Goal: Task Accomplishment & Management: Complete application form

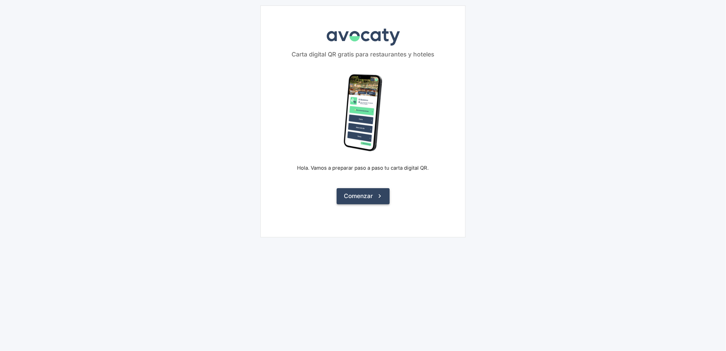
click at [362, 190] on button "Comenzar" at bounding box center [363, 196] width 53 height 16
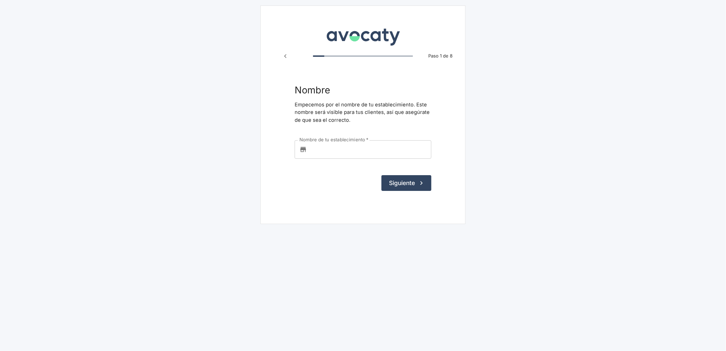
click at [348, 151] on input "Nombre de tu establecimiento   *" at bounding box center [371, 149] width 122 height 18
click at [336, 139] on label "Nombre de tu establecimiento   *" at bounding box center [333, 140] width 69 height 6
click at [336, 140] on input "Nombre de tu establecimiento   *" at bounding box center [371, 149] width 122 height 18
click at [334, 146] on input "Nombre de tu establecimiento   *" at bounding box center [371, 149] width 122 height 18
paste input "KARAOKE FEELING'S"
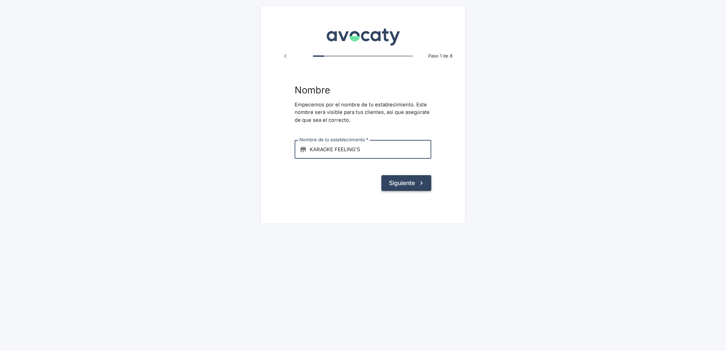
type input "KARAOKE FEELING'S"
click at [406, 183] on button "Siguiente" at bounding box center [407, 183] width 50 height 16
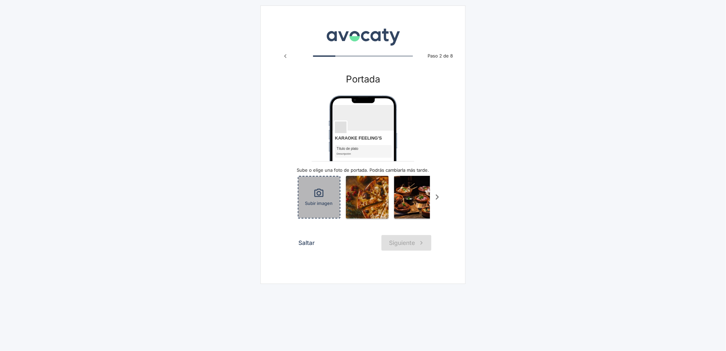
click at [307, 198] on div "Subir imagen" at bounding box center [318, 196] width 41 height 41
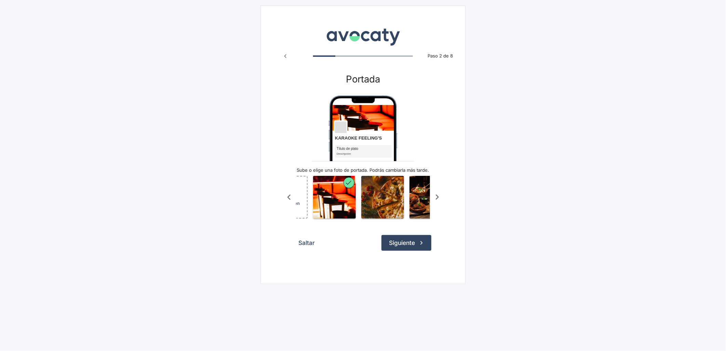
scroll to position [0, 44]
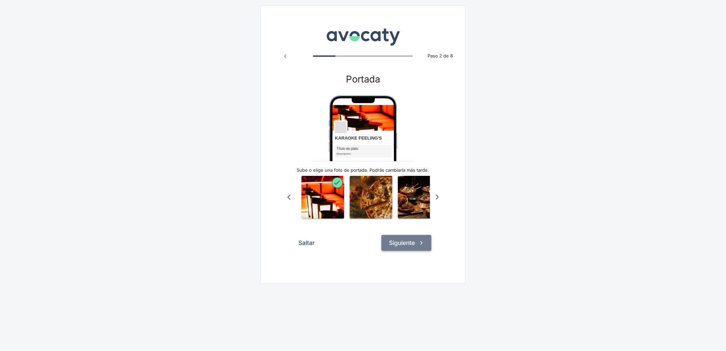
click at [385, 251] on button "Siguiente" at bounding box center [407, 243] width 50 height 16
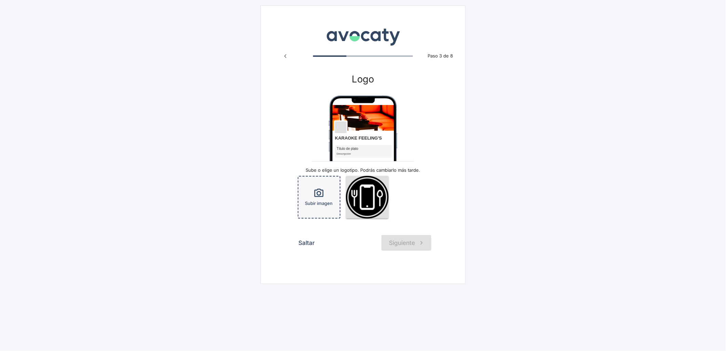
click at [322, 195] on icon "button" at bounding box center [318, 193] width 11 height 11
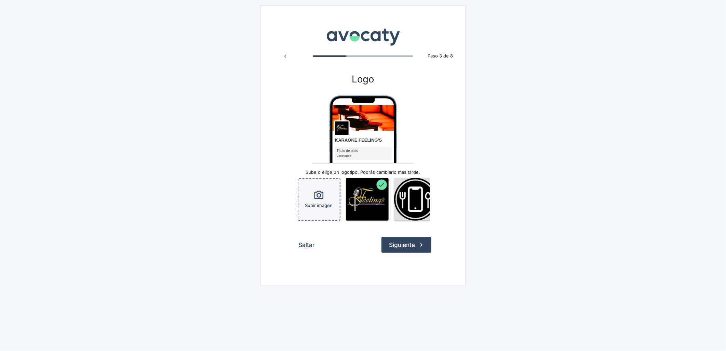
click at [404, 245] on button "Siguiente" at bounding box center [407, 245] width 50 height 16
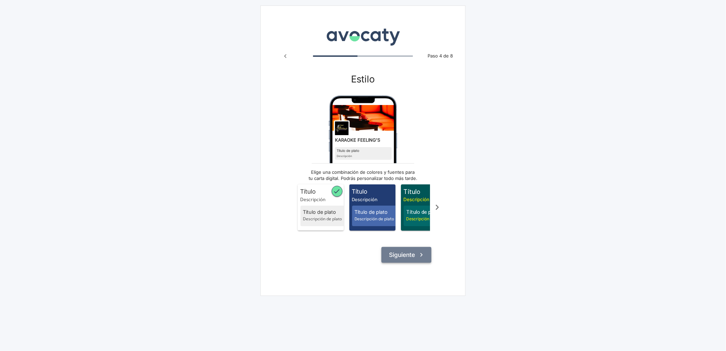
click at [403, 257] on button "Siguiente" at bounding box center [407, 255] width 50 height 16
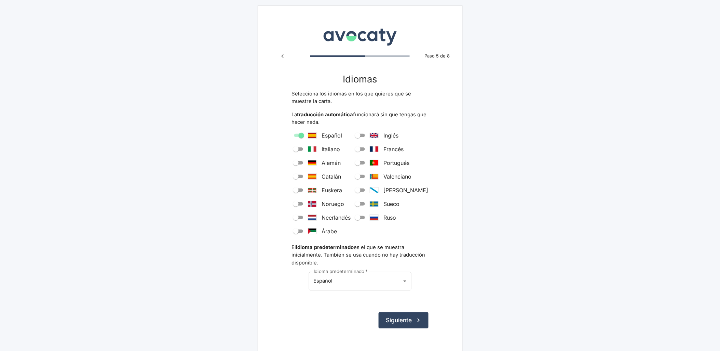
click at [370, 137] on input "Inglés" at bounding box center [358, 135] width 25 height 8
checkbox input "true"
click at [391, 319] on button "Siguiente" at bounding box center [404, 320] width 50 height 16
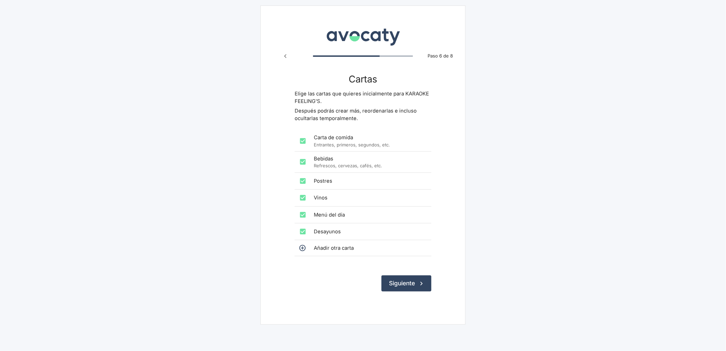
click at [305, 139] on input "checkbox" at bounding box center [303, 141] width 14 height 14
checkbox input "false"
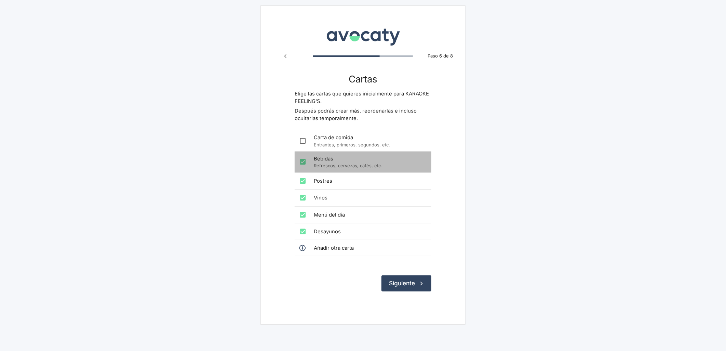
click at [305, 166] on input "checkbox" at bounding box center [303, 162] width 14 height 14
checkbox input "false"
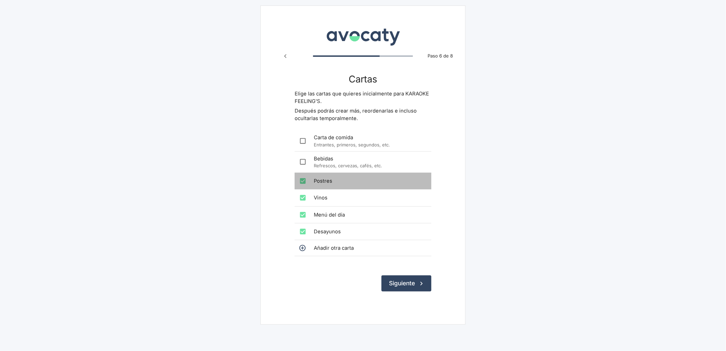
click at [303, 187] on input "checkbox" at bounding box center [303, 181] width 14 height 14
checkbox input "false"
click at [302, 202] on input "checkbox" at bounding box center [303, 198] width 14 height 14
checkbox input "false"
click at [303, 217] on input "checkbox" at bounding box center [303, 215] width 14 height 14
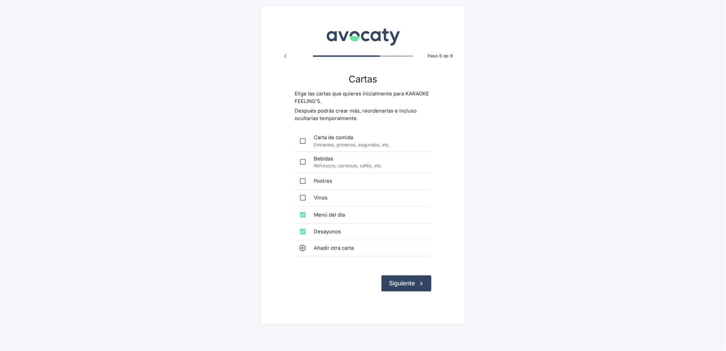
checkbox input "false"
click at [301, 231] on input "checkbox" at bounding box center [303, 232] width 14 height 14
checkbox input "false"
click at [394, 281] on button "Siguiente" at bounding box center [407, 283] width 50 height 16
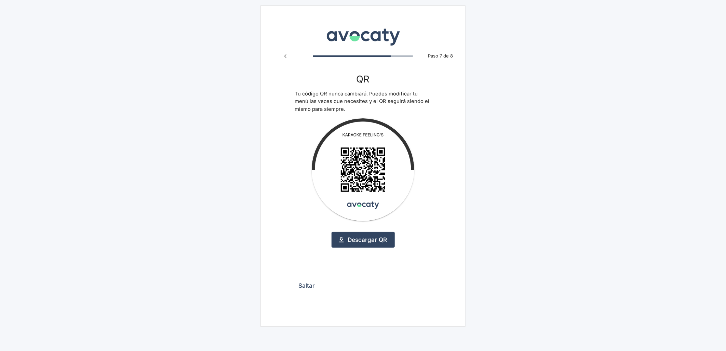
click at [307, 284] on button "Saltar" at bounding box center [307, 286] width 24 height 16
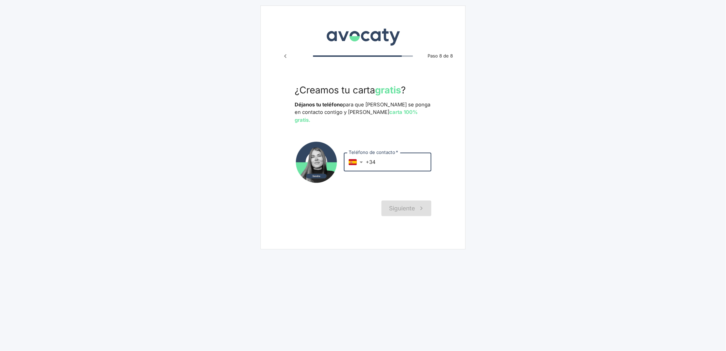
click at [399, 155] on input "+34" at bounding box center [399, 162] width 66 height 18
click at [389, 154] on input "+34" at bounding box center [399, 162] width 66 height 18
paste input "346 290 670"
type input "+34 346 290 670"
click at [403, 205] on button "Siguiente" at bounding box center [407, 208] width 50 height 16
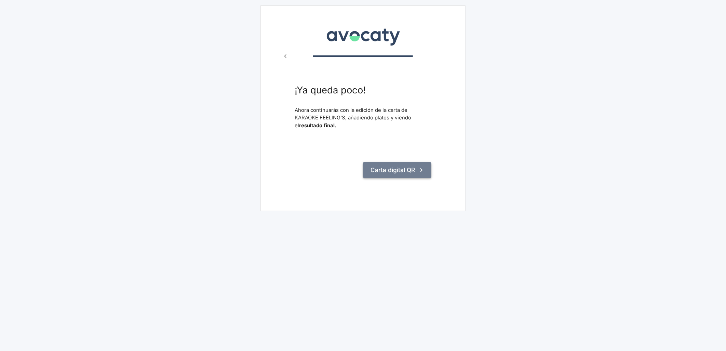
click at [392, 171] on button "Carta digital QR" at bounding box center [397, 170] width 68 height 16
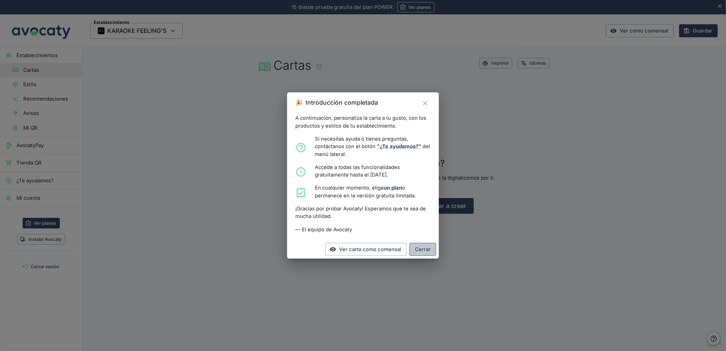
click at [418, 246] on button "Cerrar" at bounding box center [423, 249] width 27 height 13
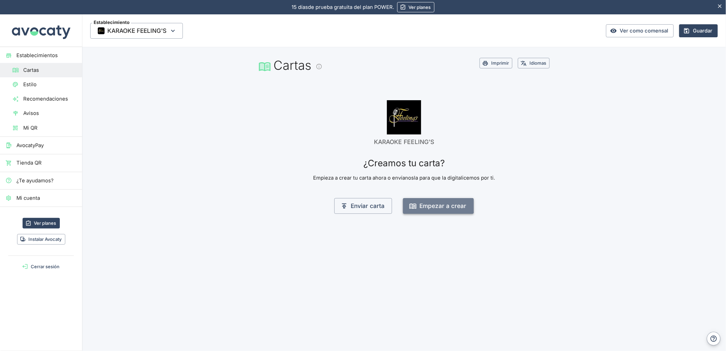
click at [429, 204] on button "Empezar a crear" at bounding box center [438, 206] width 71 height 16
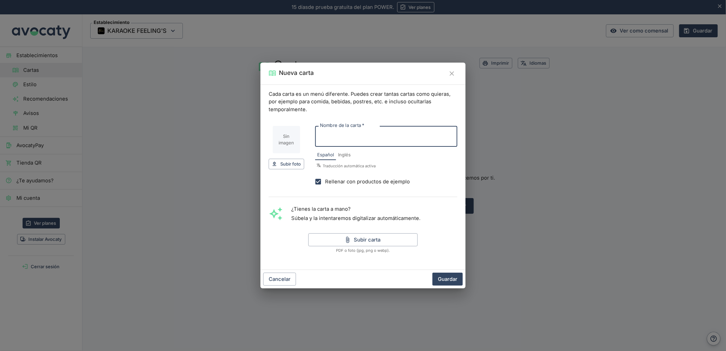
click at [323, 136] on input "Nombre de la carta   *" at bounding box center [386, 136] width 142 height 21
type input "Carta"
drag, startPoint x: 319, startPoint y: 181, endPoint x: 319, endPoint y: 185, distance: 4.1
click at [319, 181] on input "Rellenar con productos de ejemplo" at bounding box center [318, 182] width 14 height 14
checkbox input "false"
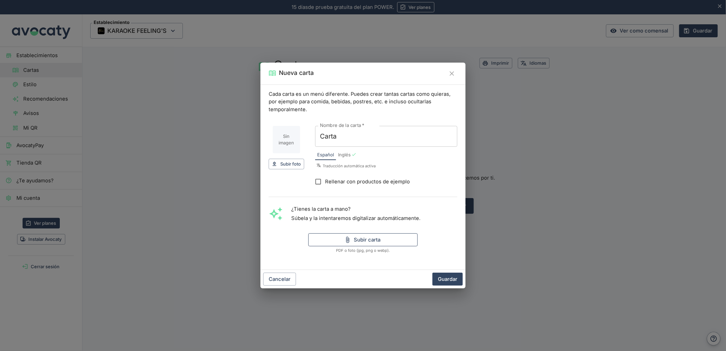
click at [340, 240] on button "Subir carta" at bounding box center [362, 239] width 109 height 13
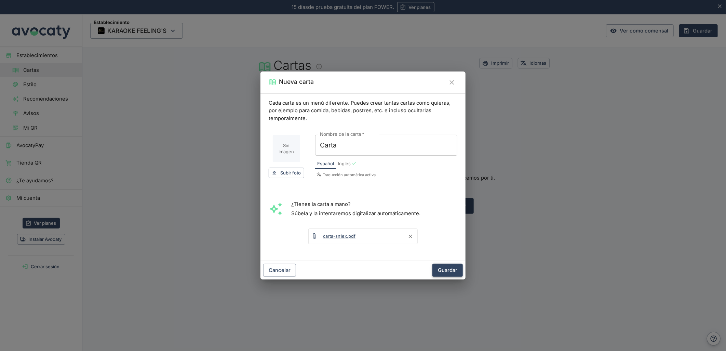
click at [442, 272] on button "Guardar" at bounding box center [447, 270] width 30 height 13
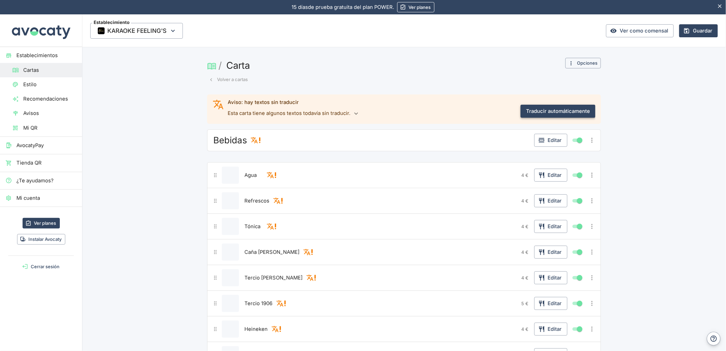
click at [561, 110] on button "Traducir automáticamente" at bounding box center [558, 111] width 75 height 13
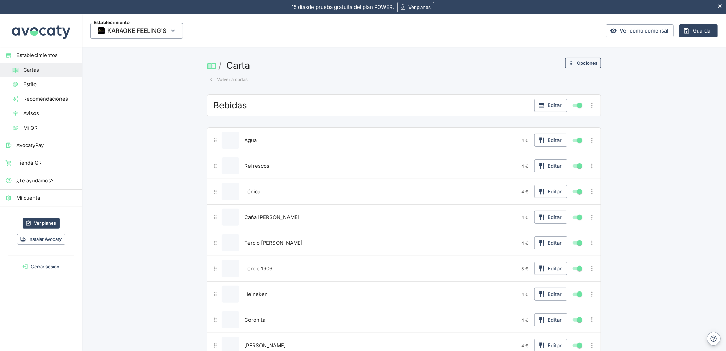
click at [574, 63] on button "Opciones" at bounding box center [583, 63] width 36 height 11
click at [562, 77] on span "Cambiar nombre o imagen" at bounding box center [561, 77] width 64 height 8
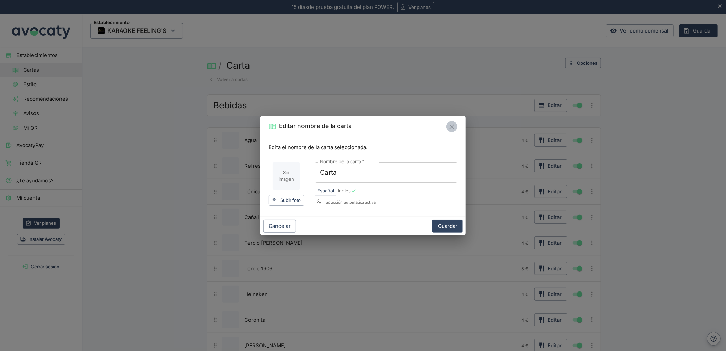
click at [449, 128] on icon "Cerrar" at bounding box center [452, 127] width 8 height 8
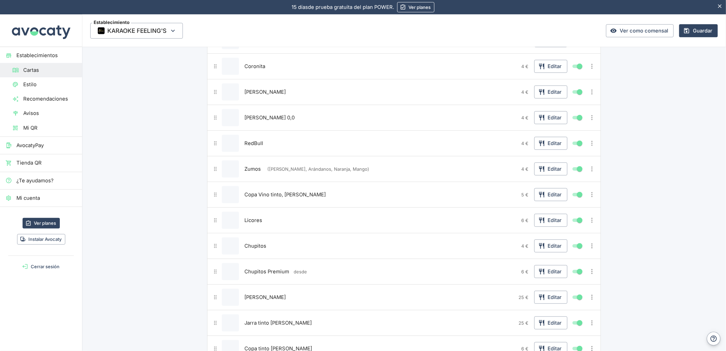
scroll to position [266, 0]
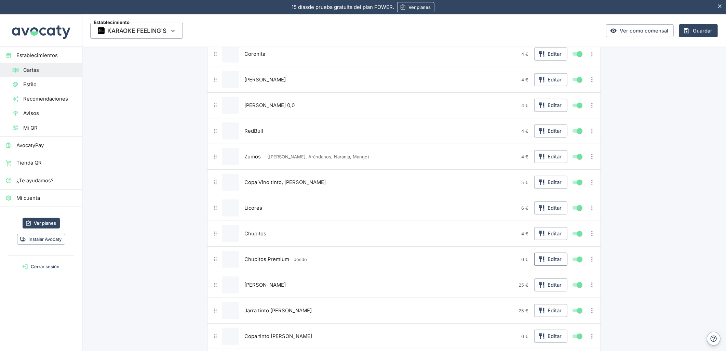
click at [542, 260] on icon "button" at bounding box center [541, 259] width 7 height 7
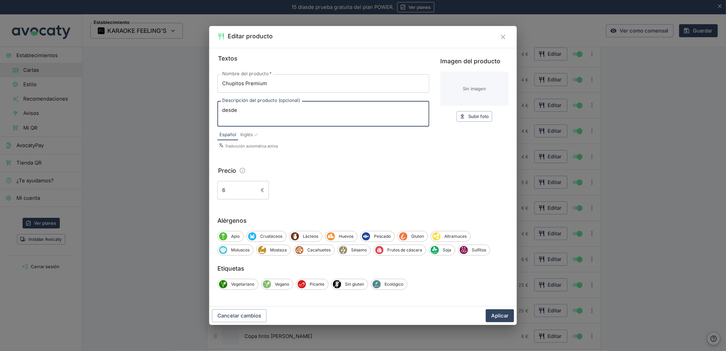
drag, startPoint x: 224, startPoint y: 109, endPoint x: 213, endPoint y: 108, distance: 10.6
click at [213, 108] on div "Textos Nombre del producto   * Chupitos Premium Nombre del producto   * Descrip…" at bounding box center [363, 177] width 308 height 258
click at [220, 190] on input "6" at bounding box center [237, 190] width 41 height 18
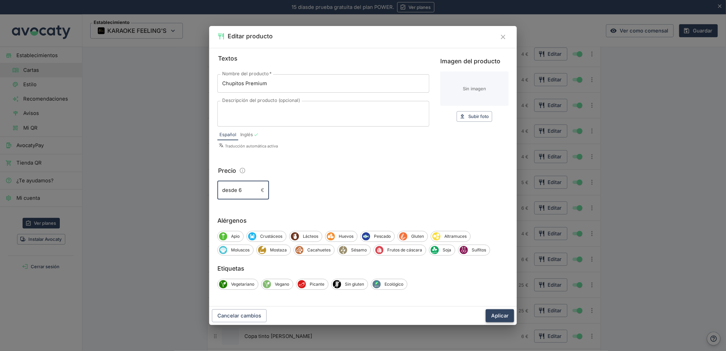
type input "desde 6"
click at [497, 320] on button "Aplicar" at bounding box center [500, 315] width 28 height 13
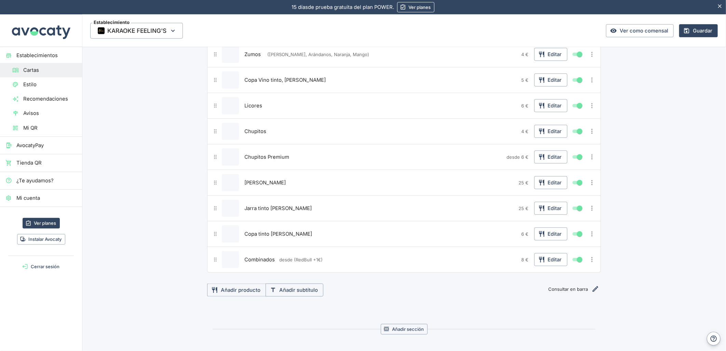
scroll to position [380, 0]
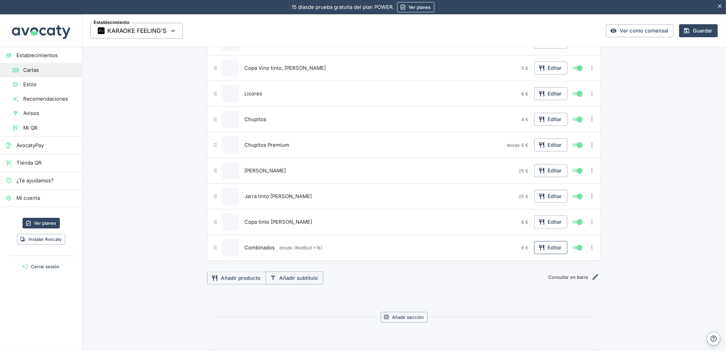
click at [546, 244] on button "Editar" at bounding box center [550, 247] width 33 height 13
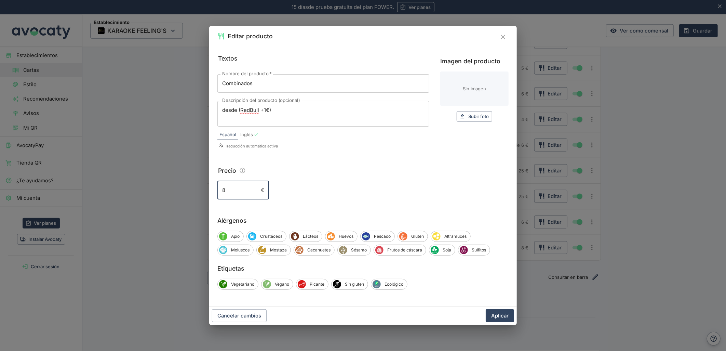
click at [223, 189] on input "8" at bounding box center [237, 190] width 41 height 18
type input "desde 8"
drag, startPoint x: 237, startPoint y: 110, endPoint x: 200, endPoint y: 110, distance: 37.6
click at [200, 110] on div "Editar producto Textos Nombre del producto   * Combinados Nombre del producto  …" at bounding box center [363, 175] width 726 height 351
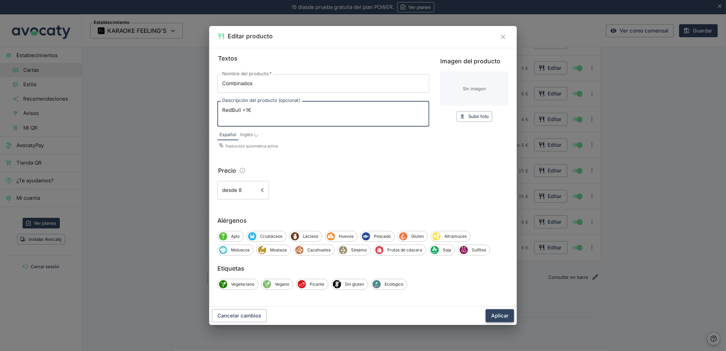
type textarea "RedBull +1€"
click at [512, 319] on button "Aplicar" at bounding box center [500, 315] width 28 height 13
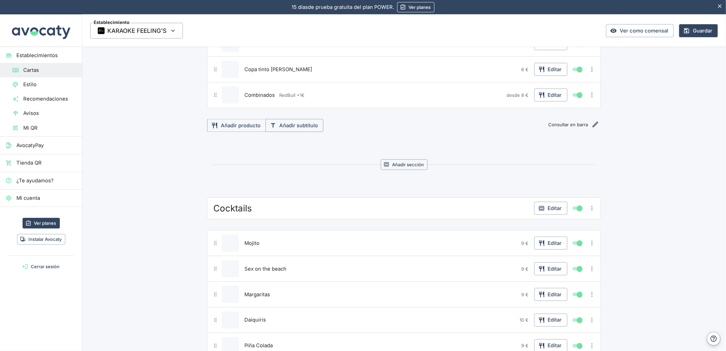
scroll to position [494, 0]
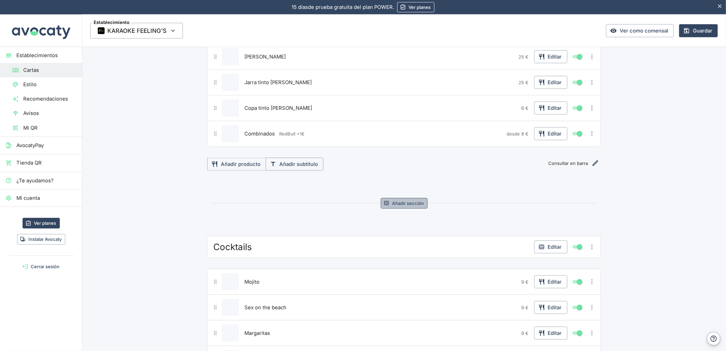
click at [394, 207] on button "Añadir sección" at bounding box center [404, 203] width 47 height 11
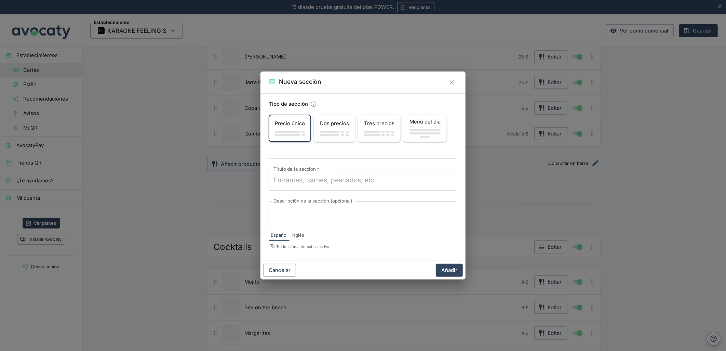
click at [414, 173] on div "x Título de la sección   *" at bounding box center [363, 180] width 189 height 21
paste textarea "Consultar en barra"
type textarea "Consultar en barra"
click at [317, 215] on textarea "Descripción de la sección (opcional)" at bounding box center [362, 214] width 179 height 14
click at [440, 272] on button "Añadir" at bounding box center [449, 270] width 27 height 13
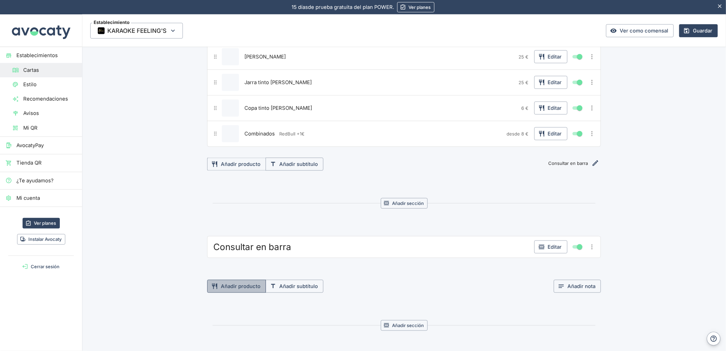
click at [249, 288] on button "Añadir producto" at bounding box center [236, 286] width 59 height 13
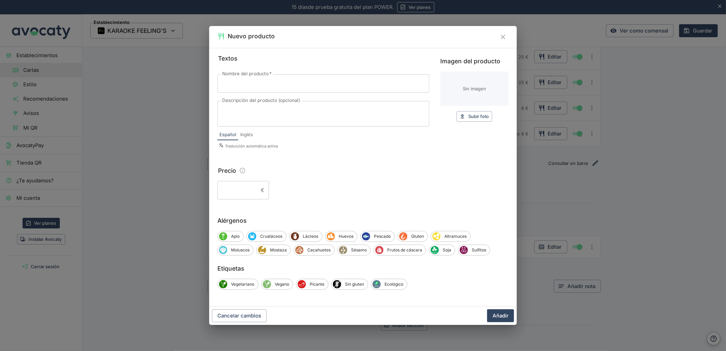
click at [264, 81] on input "Nombre del producto   *" at bounding box center [323, 83] width 212 height 18
paste input "Botellas + 5 refrescos desde 80€"
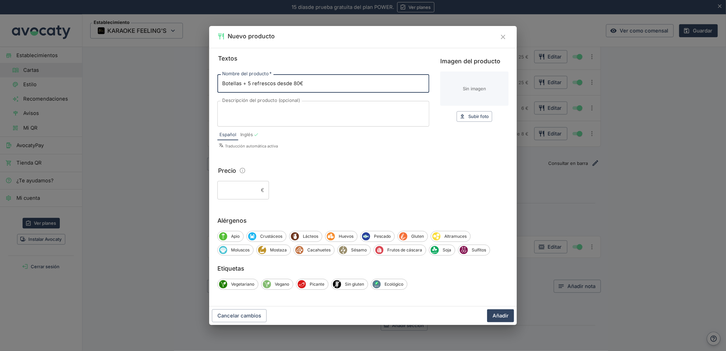
click at [299, 84] on input "Botellas + 5 refrescos desde 80€" at bounding box center [323, 83] width 212 height 18
drag, startPoint x: 308, startPoint y: 84, endPoint x: 291, endPoint y: 84, distance: 16.8
click at [291, 84] on input "Botellas + 5 refrescos desde 80€" at bounding box center [323, 83] width 212 height 18
type input "Botellas + 5 refrescos desde"
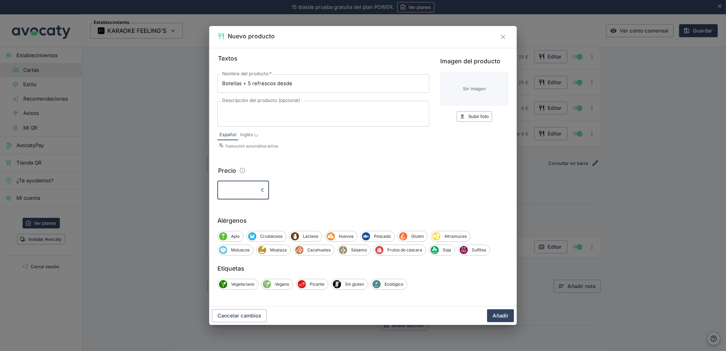
click at [247, 187] on input "Precio" at bounding box center [237, 190] width 41 height 18
type input "80"
click at [496, 315] on button "Añadir" at bounding box center [500, 315] width 27 height 13
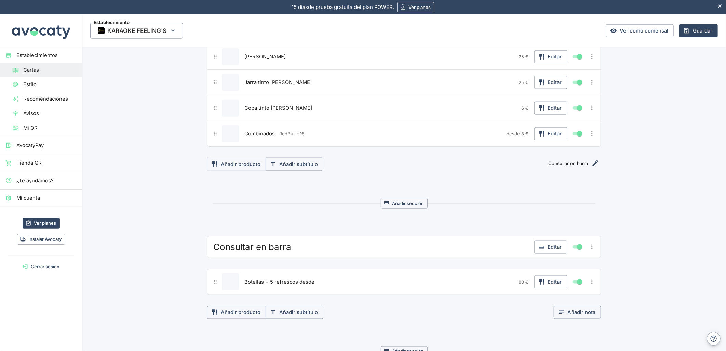
scroll to position [532, 0]
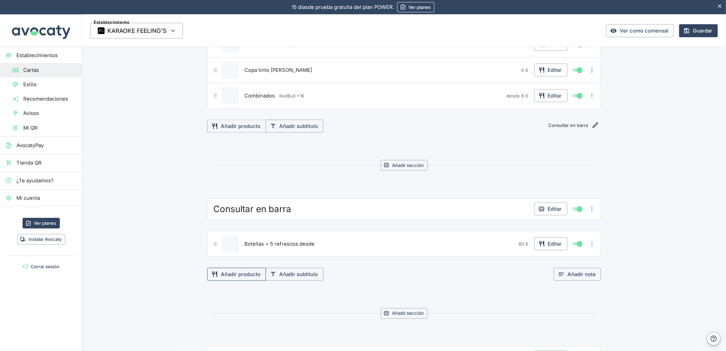
click at [227, 272] on button "Añadir producto" at bounding box center [236, 274] width 59 height 13
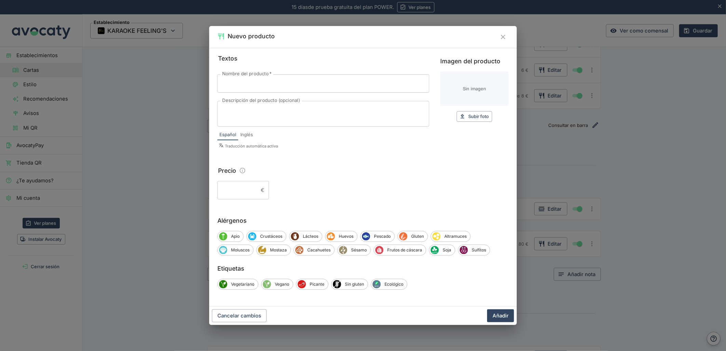
click at [258, 80] on input "Nombre del producto   *" at bounding box center [323, 83] width 212 height 18
paste input "Botellas [PERSON_NAME]"
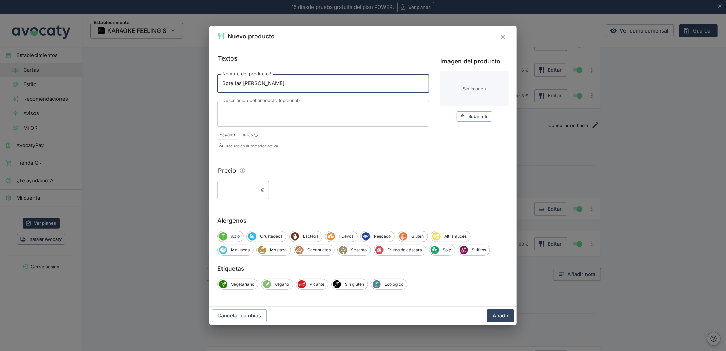
type input "Botellas [PERSON_NAME]"
click at [231, 186] on input "Precio" at bounding box center [237, 190] width 41 height 18
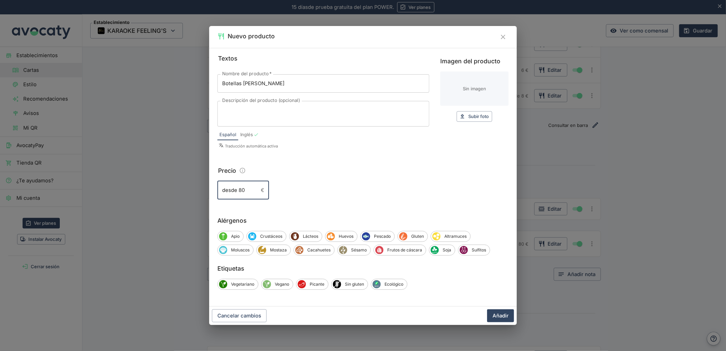
type input "desde 80"
click at [260, 114] on textarea "Descripción del producto (opcional)" at bounding box center [323, 114] width 202 height 14
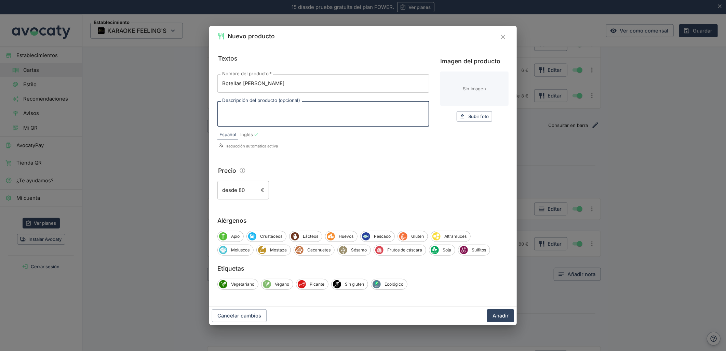
paste textarea "Consultar en barra disponibilidad"
type textarea "Consultar en barra disponibilidad"
click at [506, 318] on button "Añadir" at bounding box center [500, 315] width 27 height 13
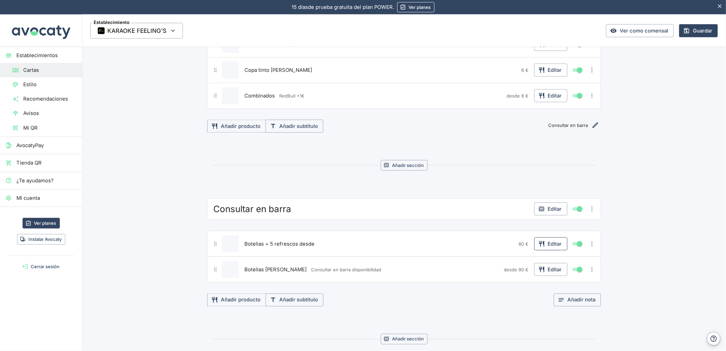
click at [557, 245] on button "Editar" at bounding box center [550, 243] width 33 height 13
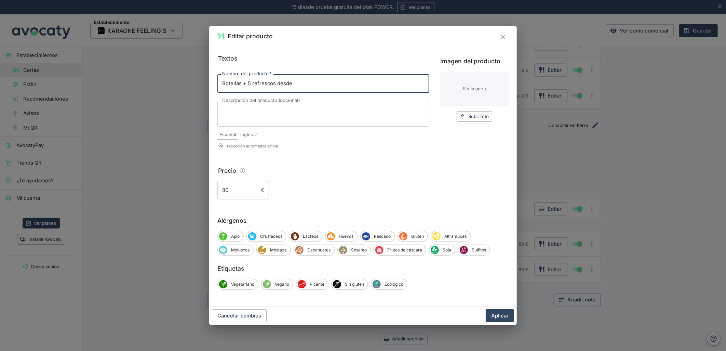
click at [260, 107] on textarea "Descripción del producto (opcional)" at bounding box center [323, 114] width 202 height 14
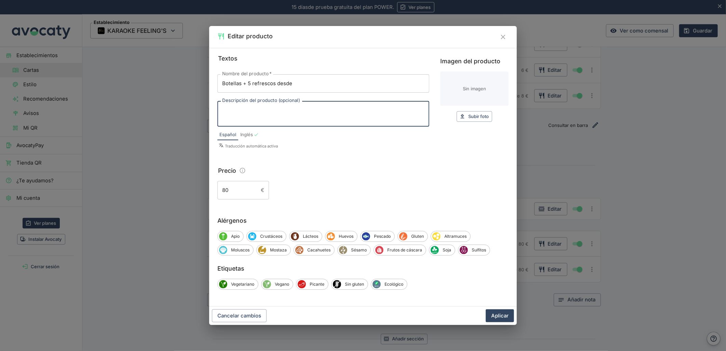
paste textarea "Consultar en barra disponibilidad"
type textarea "Consultar en barra disponibilidad"
click at [503, 317] on button "Aplicar" at bounding box center [500, 315] width 28 height 13
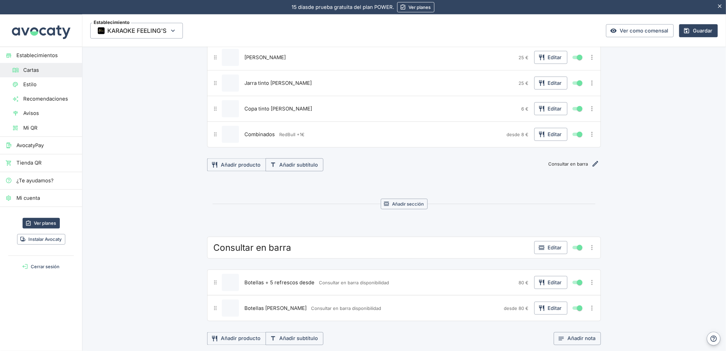
scroll to position [494, 0]
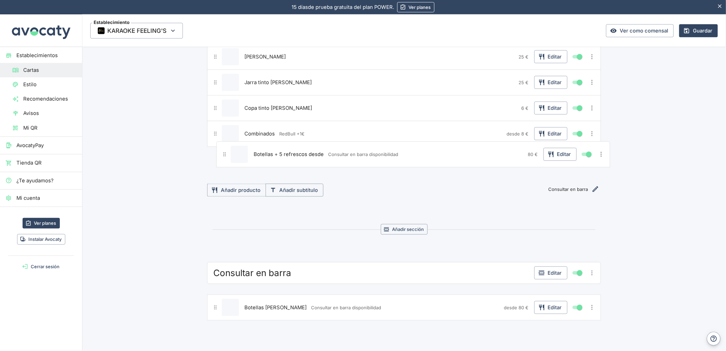
drag, startPoint x: 212, startPoint y: 285, endPoint x: 225, endPoint y: 149, distance: 137.0
click at [225, 149] on div "Bebidas Editar Agua Editar Refrescos Editar Tónica Editar Caña [PERSON_NAME] Ed…" at bounding box center [404, 278] width 644 height 1354
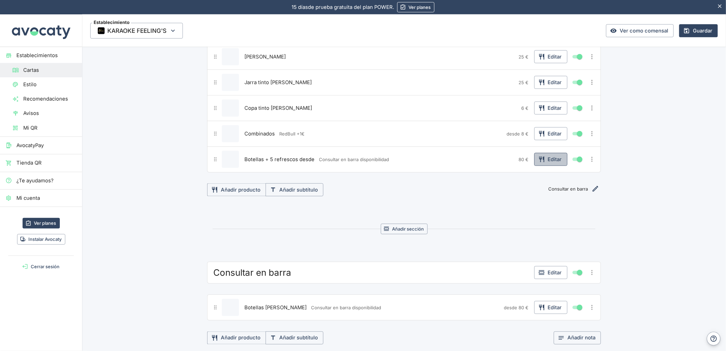
click at [551, 163] on button "Editar" at bounding box center [550, 159] width 33 height 13
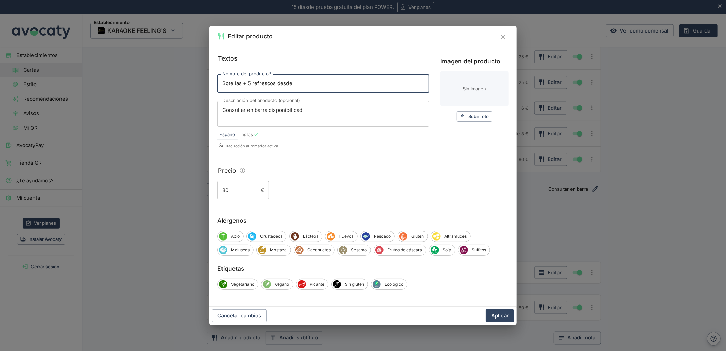
drag, startPoint x: 300, startPoint y: 82, endPoint x: 275, endPoint y: 83, distance: 25.7
click at [275, 83] on input "Botellas + 5 refrescos desde" at bounding box center [323, 83] width 212 height 18
type input "Botellas + 5 refrescos"
click at [223, 190] on input "80" at bounding box center [237, 190] width 41 height 18
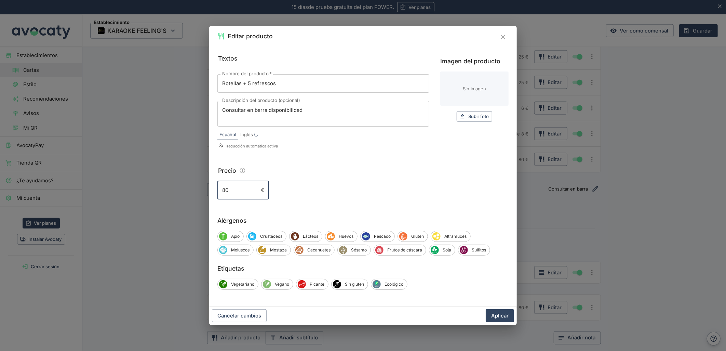
paste input "desde"
type input "desde 80"
click at [495, 311] on button "Aplicar" at bounding box center [500, 315] width 28 height 13
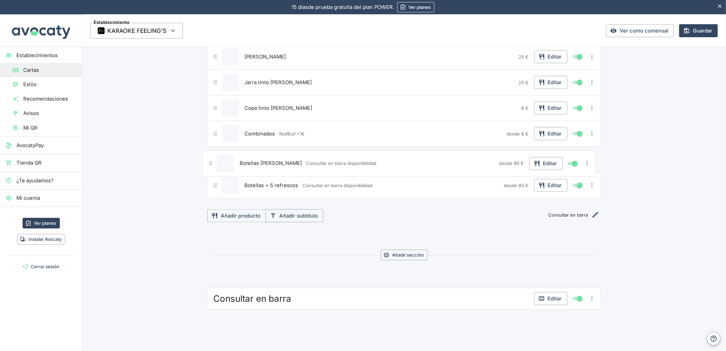
drag, startPoint x: 211, startPoint y: 307, endPoint x: 210, endPoint y: 161, distance: 146.3
click at [210, 161] on div "Bebidas Editar Agua Editar Refrescos Editar Tónica Editar Caña [PERSON_NAME] Ed…" at bounding box center [404, 278] width 644 height 1354
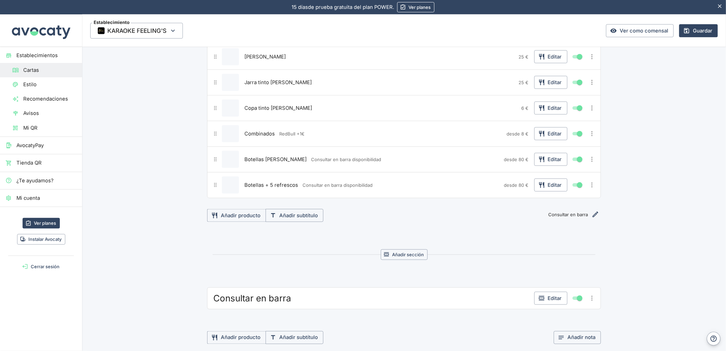
click at [590, 302] on icon "Más opciones" at bounding box center [592, 298] width 8 height 8
click at [569, 336] on span "Eliminar sección" at bounding box center [563, 337] width 51 height 8
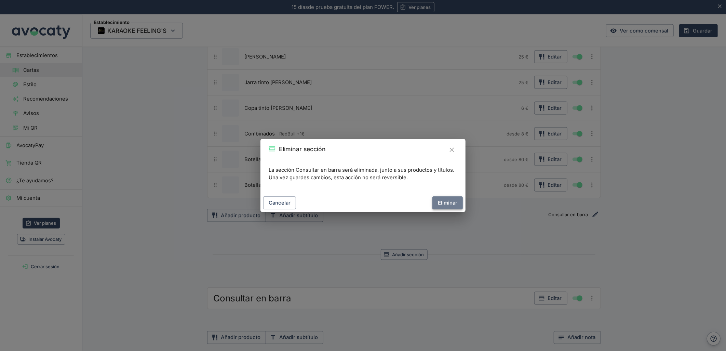
click at [455, 205] on button "Eliminar" at bounding box center [447, 202] width 30 height 13
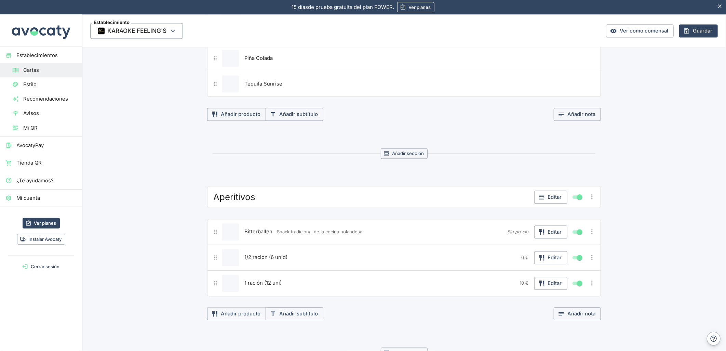
scroll to position [958, 0]
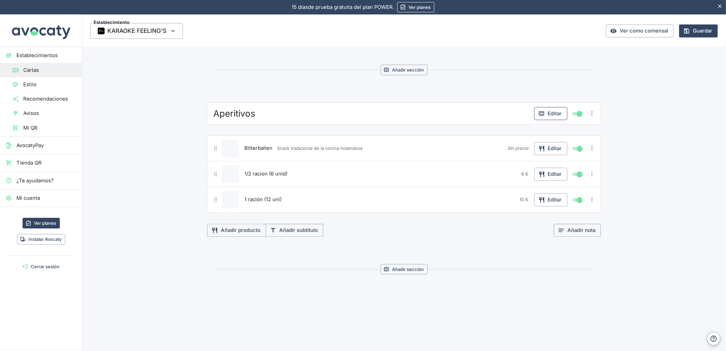
click at [542, 113] on icon "button" at bounding box center [541, 113] width 7 height 7
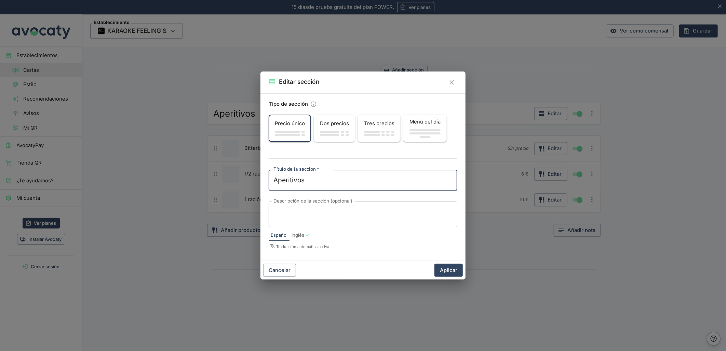
click at [344, 128] on div "Dos precios" at bounding box center [335, 123] width 40 height 13
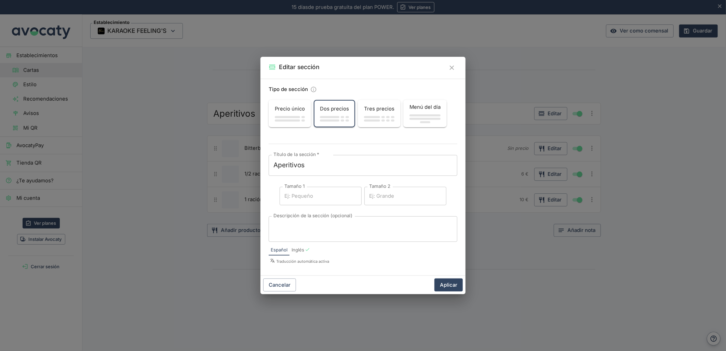
click at [299, 189] on label "Tamaño 1" at bounding box center [294, 186] width 20 height 6
click at [299, 189] on input "Tamaño 1" at bounding box center [321, 196] width 82 height 18
click at [298, 195] on input "Tamaño 1" at bounding box center [321, 196] width 82 height 18
type input "1/2 Ración"
click at [387, 197] on input "Tamaño 2" at bounding box center [405, 196] width 82 height 18
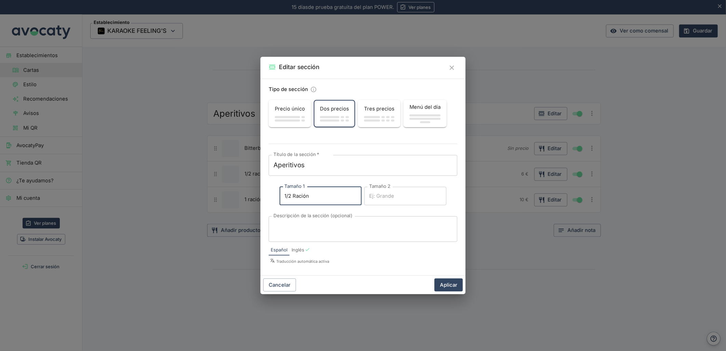
drag, startPoint x: 312, startPoint y: 197, endPoint x: 268, endPoint y: 194, distance: 43.9
click at [269, 194] on div "Título de la sección   * Aperitivos x Título de la sección   * Tamaño 1 1/2 Rac…" at bounding box center [363, 198] width 189 height 87
click at [414, 193] on input "Tamaño 2" at bounding box center [405, 196] width 82 height 18
type input "1 Ración"
click at [454, 286] on button "Aplicar" at bounding box center [449, 284] width 28 height 13
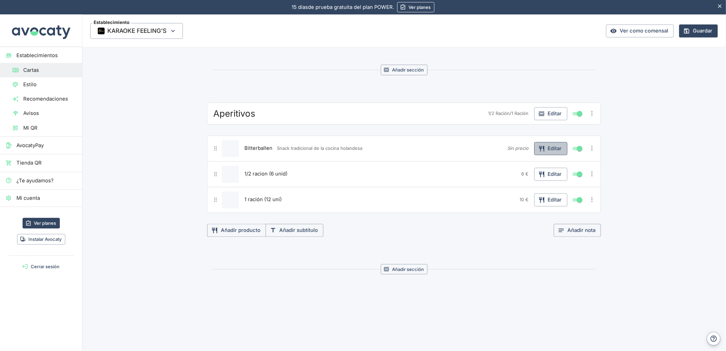
click at [551, 144] on button "Editar" at bounding box center [550, 148] width 33 height 13
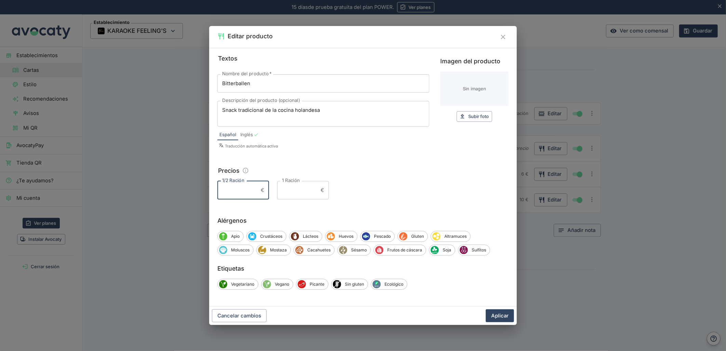
click at [241, 191] on input "1/2 Ración" at bounding box center [237, 190] width 41 height 18
type input "6"
click at [298, 189] on input "1 Ración" at bounding box center [297, 190] width 41 height 18
type input "10"
click at [486, 309] on button "Aplicar" at bounding box center [500, 315] width 28 height 13
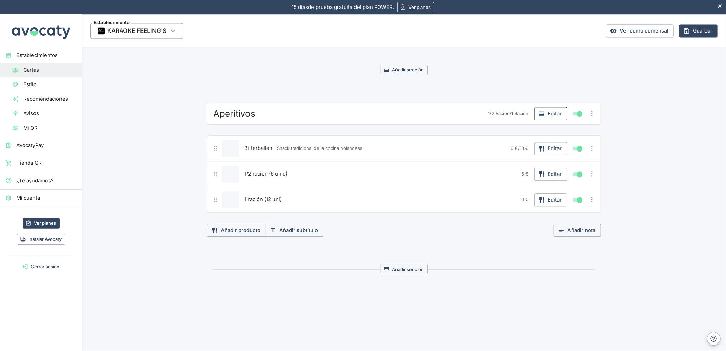
click at [540, 108] on button "Editar" at bounding box center [550, 113] width 33 height 13
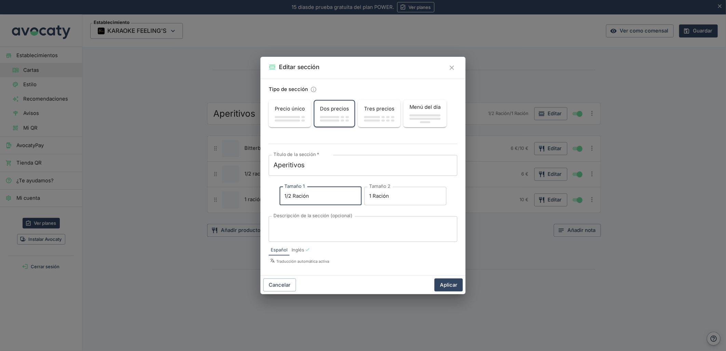
click at [315, 199] on input "1/2 Ración" at bounding box center [321, 196] width 82 height 18
type input "1/2 Ración ("
click at [453, 66] on icon "Cerrar" at bounding box center [452, 68] width 8 height 8
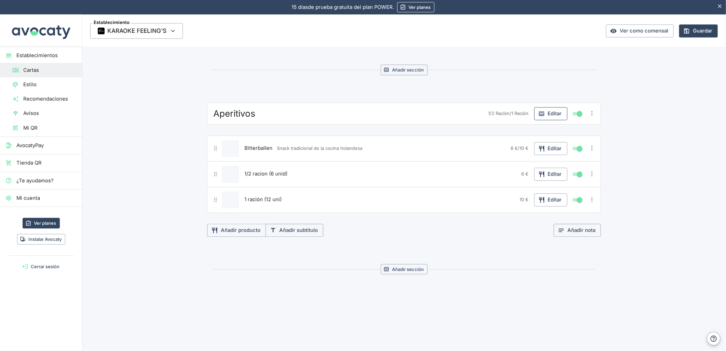
click at [546, 109] on button "Editar" at bounding box center [550, 113] width 33 height 13
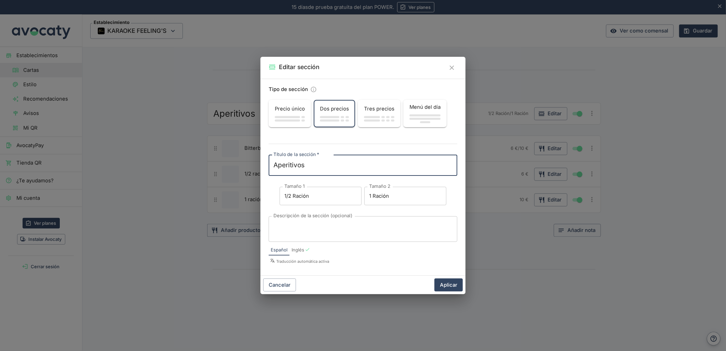
drag, startPoint x: 322, startPoint y: 190, endPoint x: 309, endPoint y: 199, distance: 16.4
click at [315, 197] on input "1/2 Ración" at bounding box center [321, 196] width 82 height 18
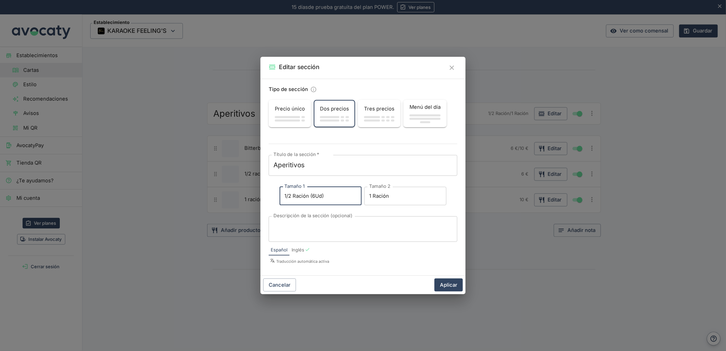
drag, startPoint x: 328, startPoint y: 196, endPoint x: 310, endPoint y: 197, distance: 18.1
click at [310, 197] on input "1/2 Ración (6Ud)" at bounding box center [321, 196] width 82 height 18
type input "1/2 Ración (6Ud)"
click at [409, 196] on input "1 Ración" at bounding box center [405, 196] width 82 height 18
paste input "(6Ud)"
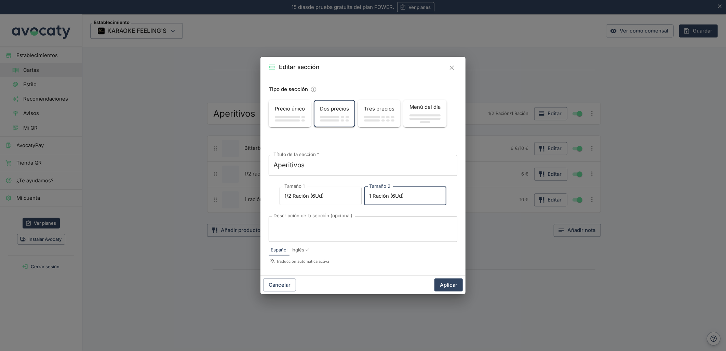
click at [389, 198] on input "1 Ración (6Ud)" at bounding box center [405, 196] width 82 height 18
type input "1 Ración (12Ud)"
click at [450, 285] on button "Aplicar" at bounding box center [449, 284] width 28 height 13
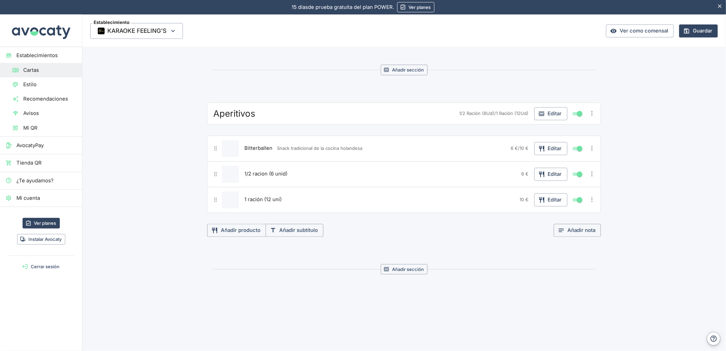
click at [590, 172] on icon "Más opciones" at bounding box center [592, 174] width 8 height 8
click at [557, 215] on li "Eliminar producto" at bounding box center [560, 211] width 67 height 12
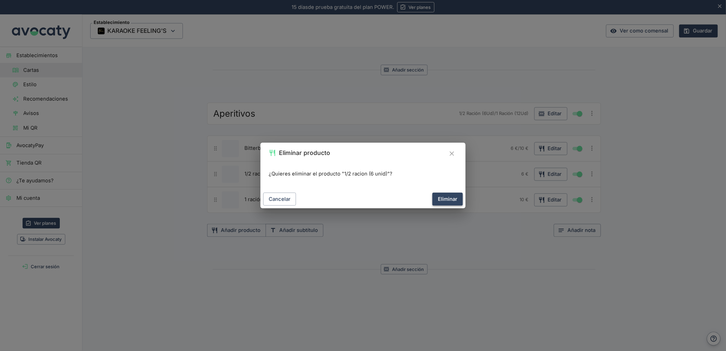
click at [455, 196] on button "Eliminar" at bounding box center [447, 198] width 30 height 13
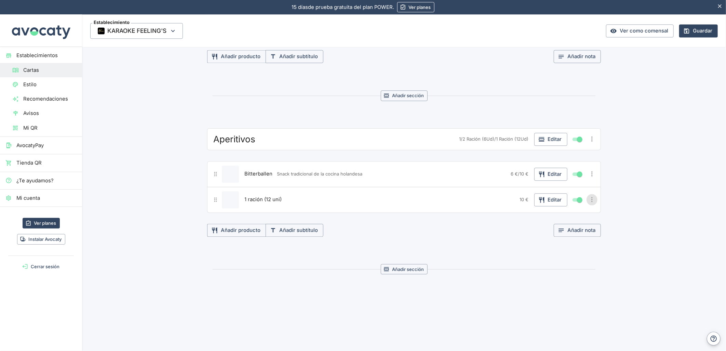
click at [588, 201] on icon "Más opciones" at bounding box center [592, 200] width 8 height 8
click at [541, 237] on div at bounding box center [539, 237] width 12 height 8
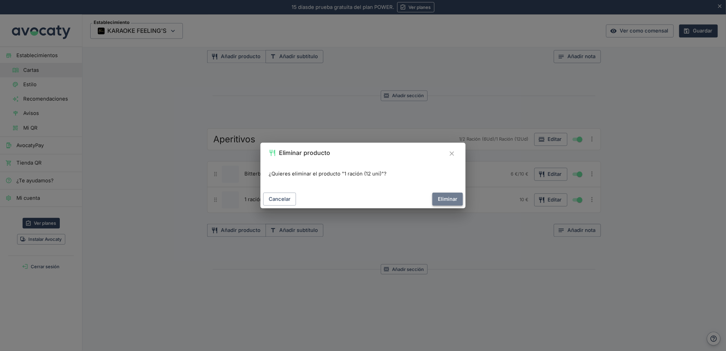
click at [446, 199] on button "Eliminar" at bounding box center [447, 198] width 30 height 13
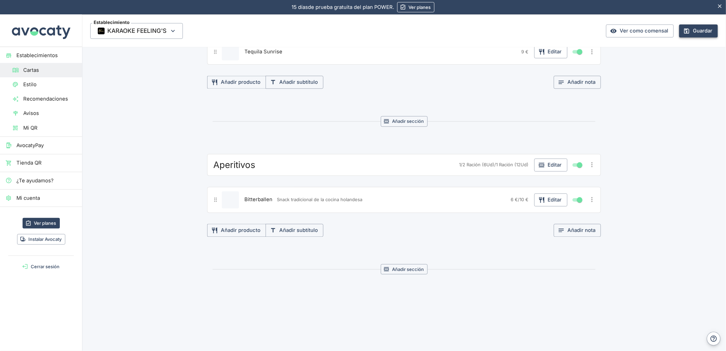
click at [691, 29] on button "Guardar" at bounding box center [698, 30] width 39 height 13
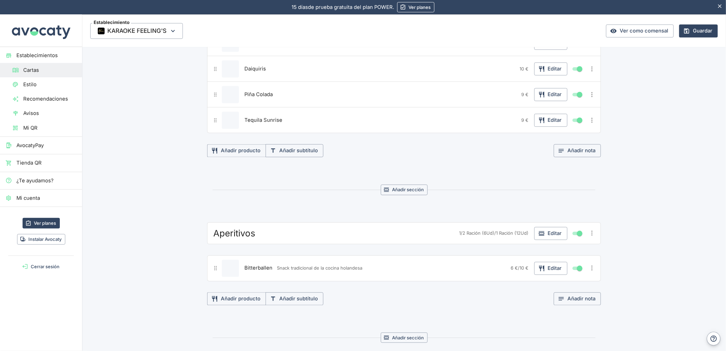
scroll to position [830, 0]
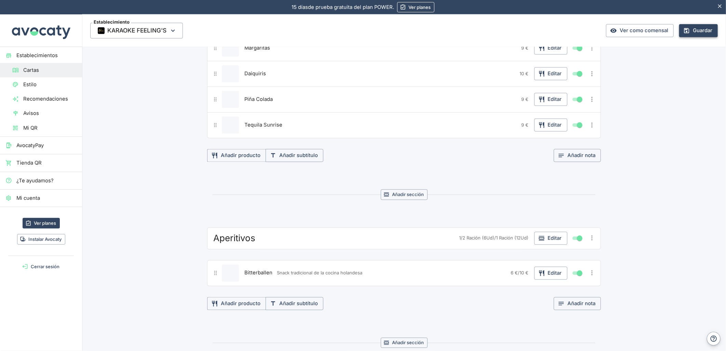
click at [687, 31] on button "Guardar" at bounding box center [698, 30] width 39 height 13
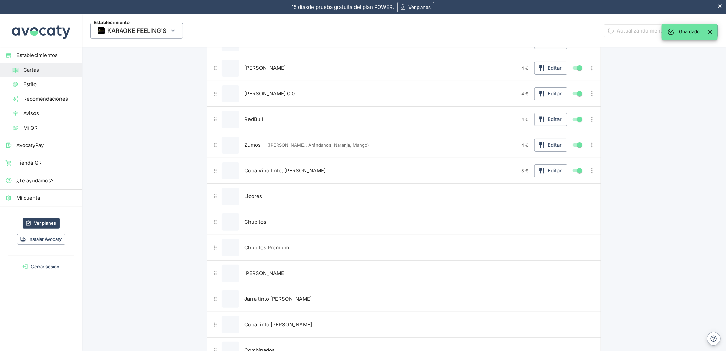
scroll to position [108, 0]
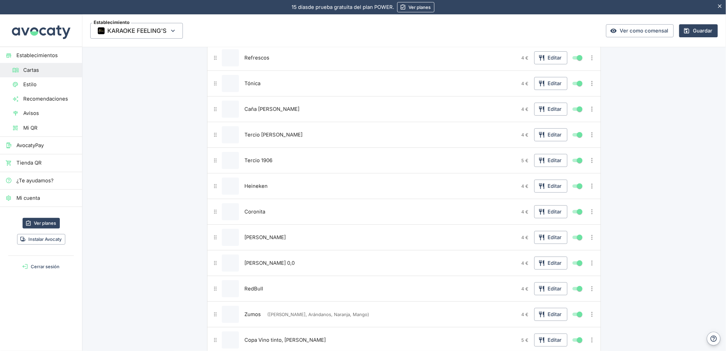
click at [49, 89] on link "Estilo" at bounding box center [41, 84] width 82 height 14
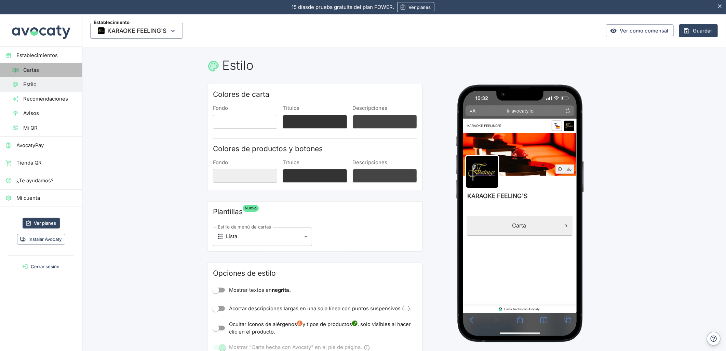
click at [28, 74] on link "Cartas" at bounding box center [41, 70] width 82 height 14
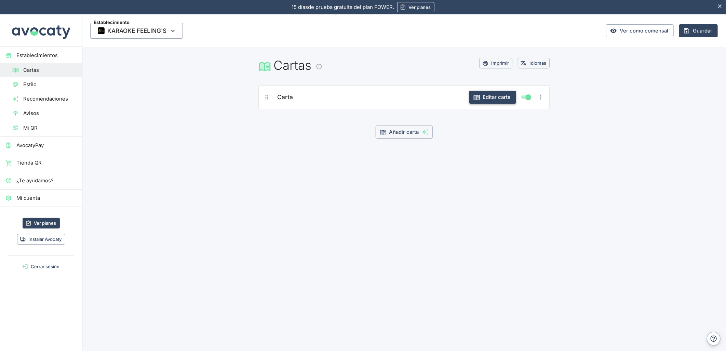
click at [484, 93] on button "Editar carta" at bounding box center [492, 97] width 47 height 13
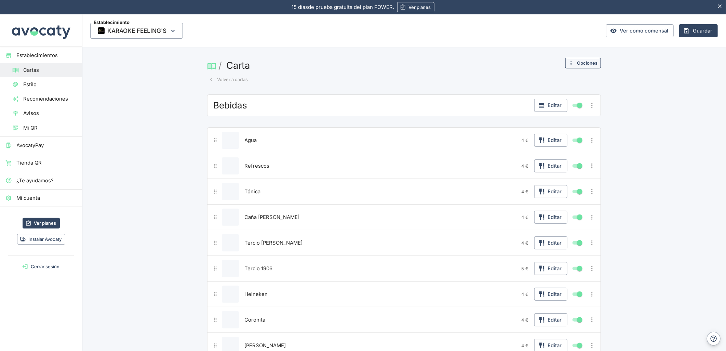
click at [572, 65] on button "Opciones" at bounding box center [583, 63] width 36 height 11
click at [553, 74] on span "Cambiar nombre o imagen" at bounding box center [561, 77] width 64 height 8
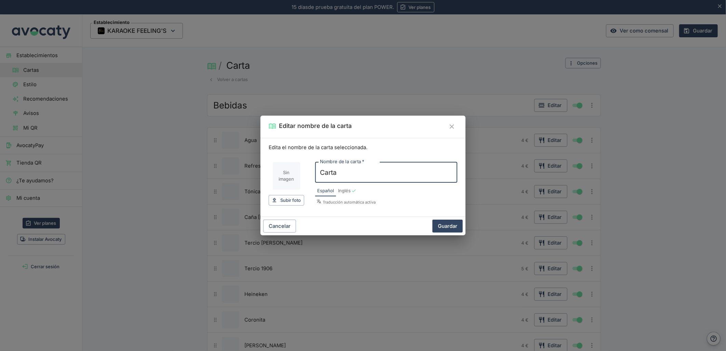
click at [279, 178] on input "Imagen de carta" at bounding box center [286, 175] width 27 height 27
type input "C:\fakepath\Captura de pantalla [DATE] 105343.png"
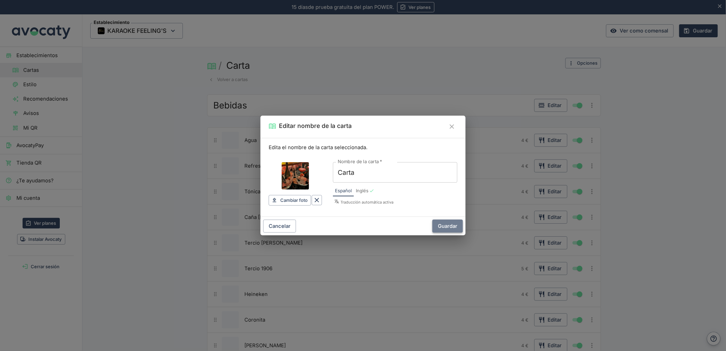
click at [449, 227] on button "Guardar" at bounding box center [447, 225] width 30 height 13
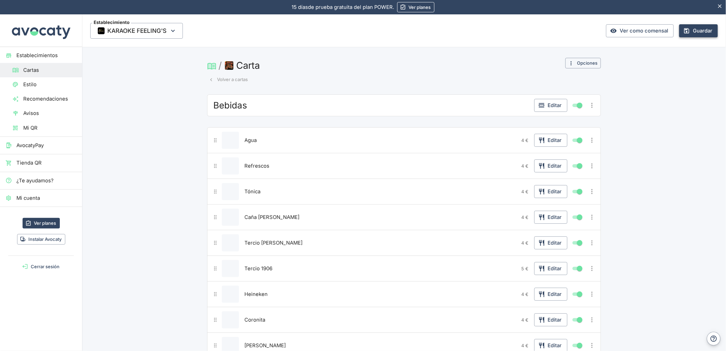
click at [686, 34] on button "Guardar" at bounding box center [698, 30] width 39 height 13
click at [37, 56] on span "Establecimientos" at bounding box center [46, 56] width 60 height 8
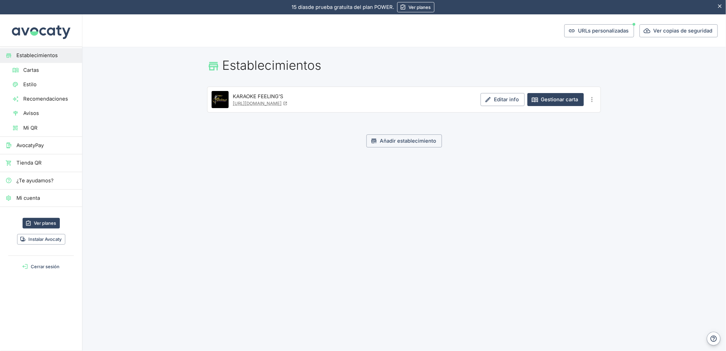
click at [36, 87] on span "Estilo" at bounding box center [49, 85] width 53 height 8
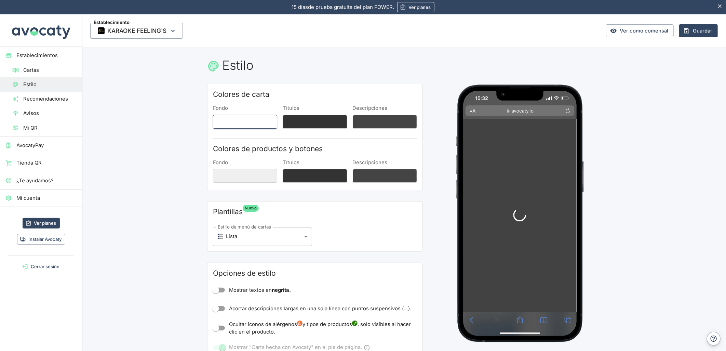
click at [234, 125] on button "Fondo" at bounding box center [245, 122] width 64 height 14
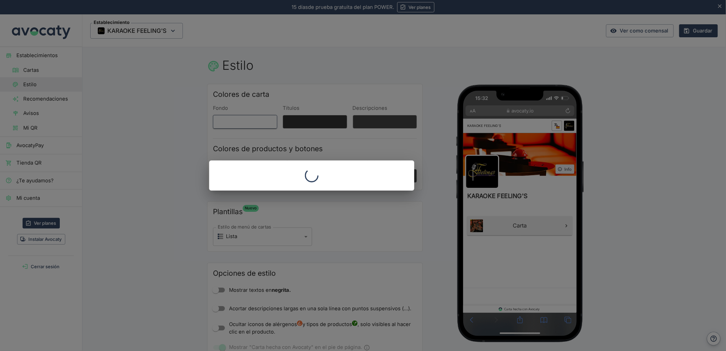
click at [234, 123] on div at bounding box center [312, 175] width 624 height 351
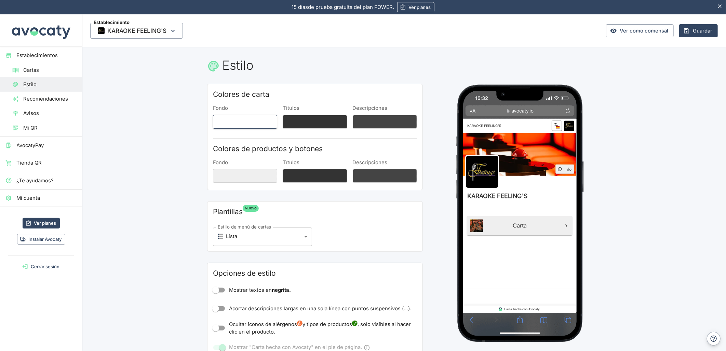
click at [236, 120] on button "Fondo" at bounding box center [245, 122] width 64 height 14
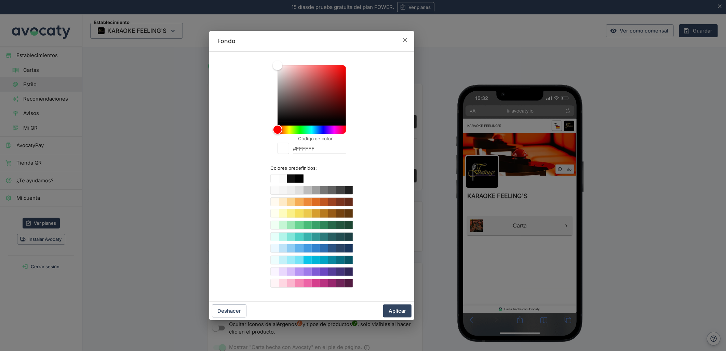
click at [236, 120] on div "Código de color #FFFFFF Colores predefinidos:" at bounding box center [311, 176] width 189 height 239
click at [309, 149] on input "#FFFFFF" at bounding box center [319, 149] width 53 height 9
paste input "#DD1556"
click at [300, 148] on input "##DD1556" at bounding box center [319, 149] width 53 height 9
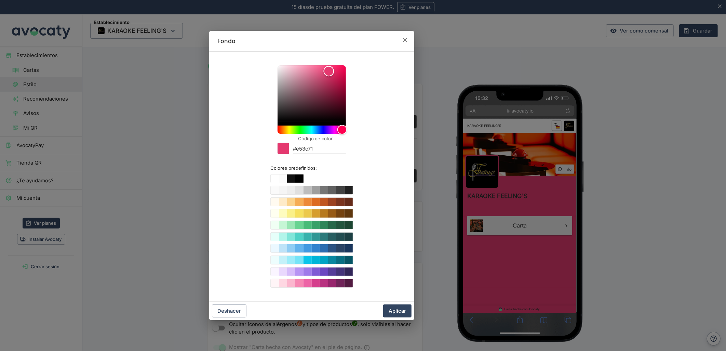
drag, startPoint x: 337, startPoint y: 69, endPoint x: 328, endPoint y: 71, distance: 8.7
click at [328, 71] on div "Color" at bounding box center [328, 71] width 11 height 11
drag, startPoint x: 328, startPoint y: 71, endPoint x: 326, endPoint y: 76, distance: 5.1
click at [326, 76] on div "Color" at bounding box center [326, 75] width 11 height 11
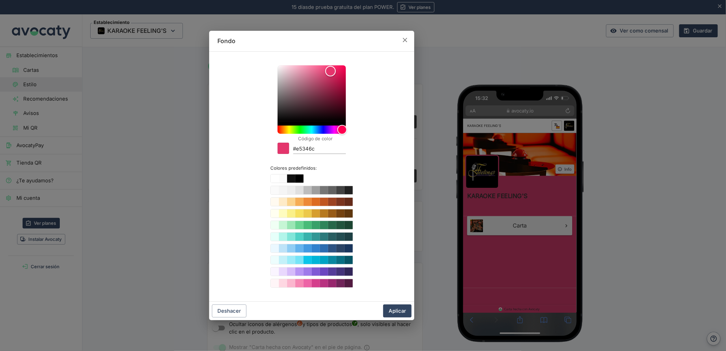
drag, startPoint x: 329, startPoint y: 76, endPoint x: 331, endPoint y: 71, distance: 5.5
click at [331, 71] on div "Color" at bounding box center [330, 71] width 11 height 11
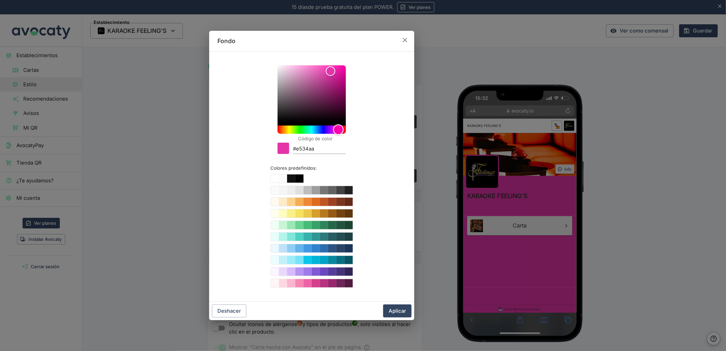
click at [338, 130] on div "Hue" at bounding box center [338, 129] width 11 height 11
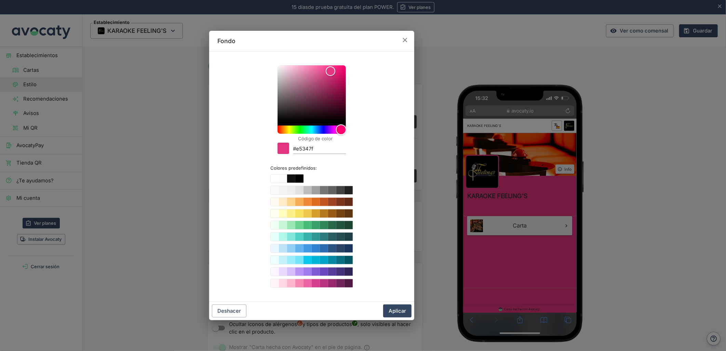
click at [341, 126] on div "Hue" at bounding box center [312, 129] width 68 height 8
click at [298, 148] on input "#e5347f" at bounding box center [319, 149] width 53 height 9
paste input "#EE8653"
click at [299, 152] on input "##EE8653" at bounding box center [319, 149] width 53 height 9
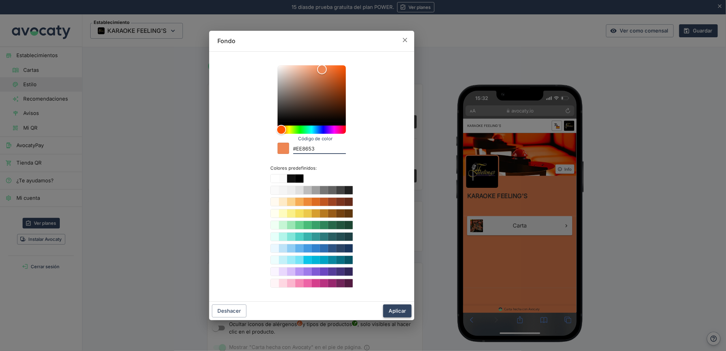
type input "#EE8653"
click at [396, 310] on button "Aplicar" at bounding box center [397, 310] width 28 height 13
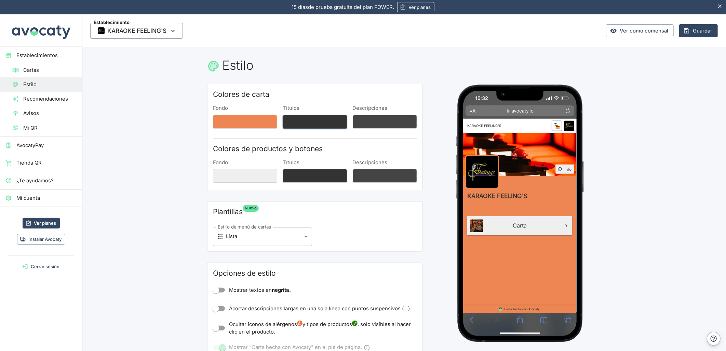
click at [321, 125] on button "Títulos" at bounding box center [315, 122] width 64 height 14
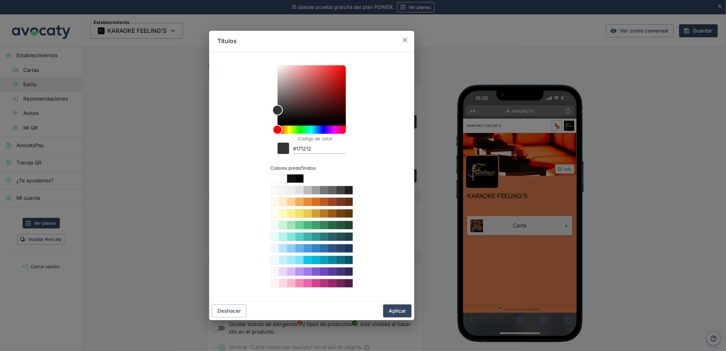
type input "#000000"
drag, startPoint x: 288, startPoint y: 125, endPoint x: 272, endPoint y: 134, distance: 17.7
click at [272, 134] on div "Código de color #000000 Colores predefinidos:" at bounding box center [311, 176] width 189 height 239
click at [404, 310] on button "Aplicar" at bounding box center [397, 310] width 28 height 13
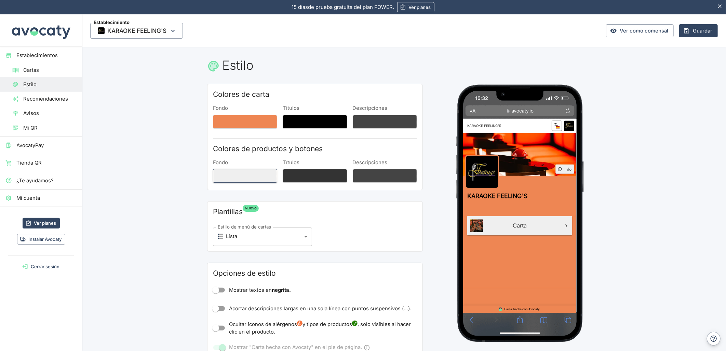
click at [240, 180] on button "Fondo" at bounding box center [245, 176] width 64 height 14
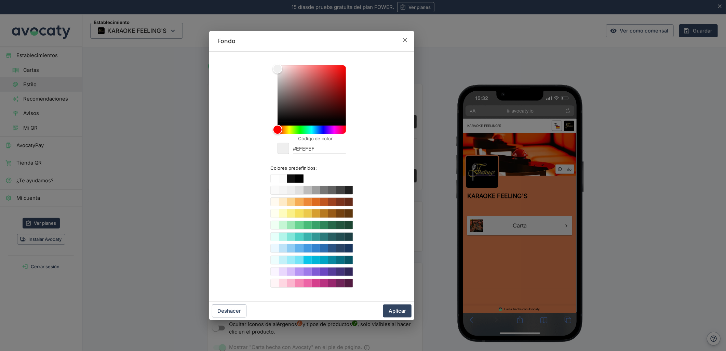
click at [305, 146] on input "#EFEFEF" at bounding box center [319, 149] width 53 height 9
paste input "#DF2D5D"
click at [299, 149] on input "##DF2D5D" at bounding box center [319, 149] width 53 height 9
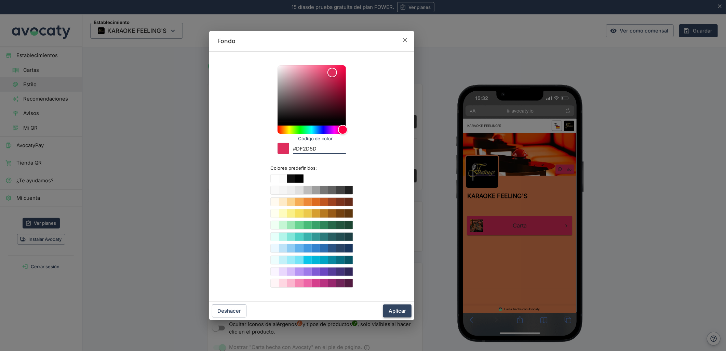
type input "#DF2D5D"
click at [401, 312] on button "Aplicar" at bounding box center [397, 310] width 28 height 13
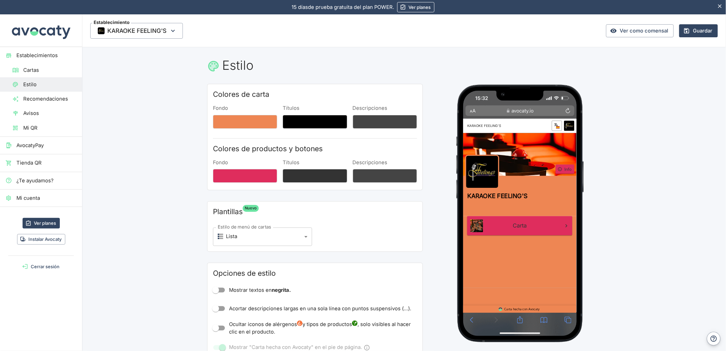
click at [439, 236] on div "Recargar" at bounding box center [520, 280] width 162 height 392
click at [255, 241] on body "15 días de prueba gratuita. 15 días de prueba gratuita del plan POWER. Ver plan…" at bounding box center [363, 175] width 726 height 351
click at [270, 232] on div at bounding box center [363, 175] width 726 height 351
click at [273, 241] on body "15 días de prueba gratuita. 15 días de prueba gratuita del plan POWER. Ver plan…" at bounding box center [363, 175] width 726 height 351
click at [267, 268] on div "Tarjeta con foto grande" at bounding box center [248, 266] width 65 height 8
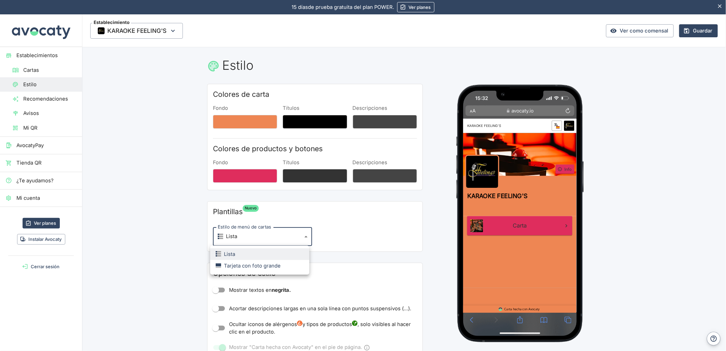
type input "card"
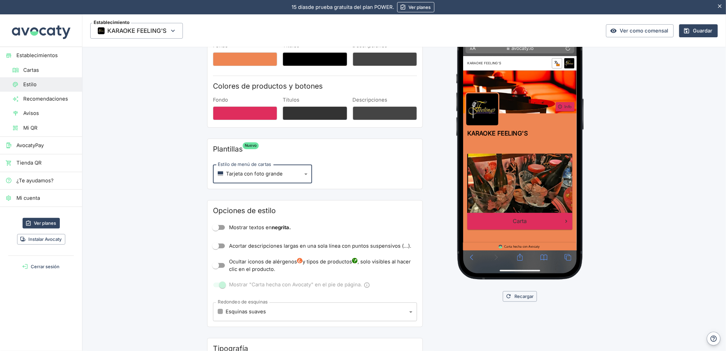
scroll to position [76, 0]
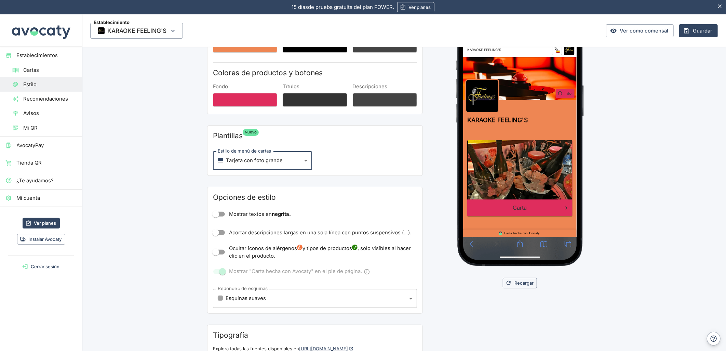
click at [247, 297] on body "15 días de prueba gratuita. 15 días de prueba gratuita del plan POWER. Ver plan…" at bounding box center [363, 175] width 726 height 351
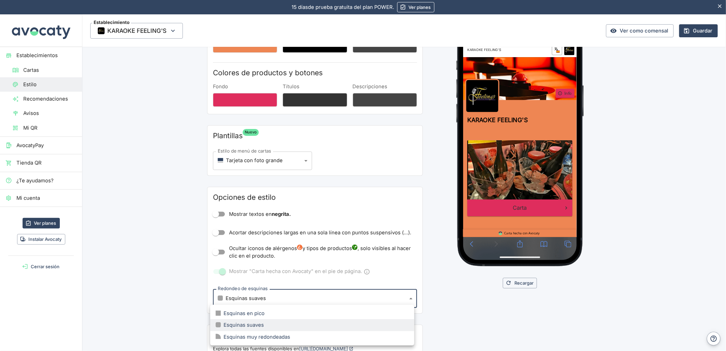
click at [252, 334] on div "Esquinas muy redondeadas" at bounding box center [253, 337] width 75 height 8
type input "large"
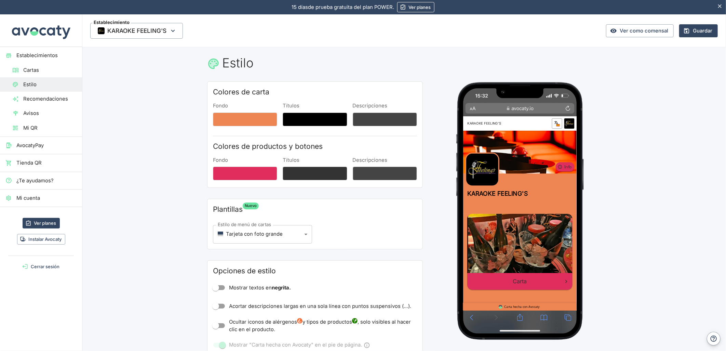
scroll to position [0, 0]
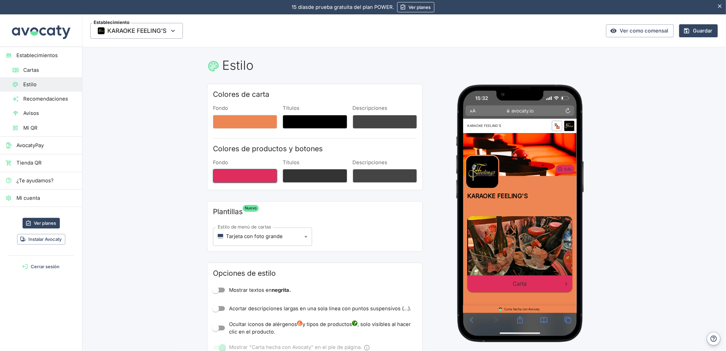
click at [238, 176] on button "Fondo" at bounding box center [245, 176] width 64 height 14
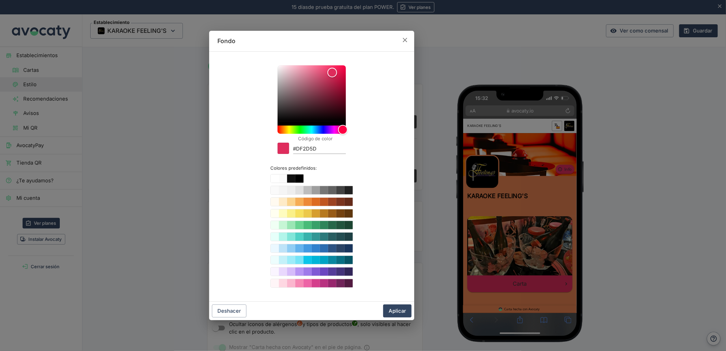
click at [300, 146] on input "#DF2D5D" at bounding box center [319, 149] width 53 height 9
click at [390, 308] on button "Aplicar" at bounding box center [397, 310] width 28 height 13
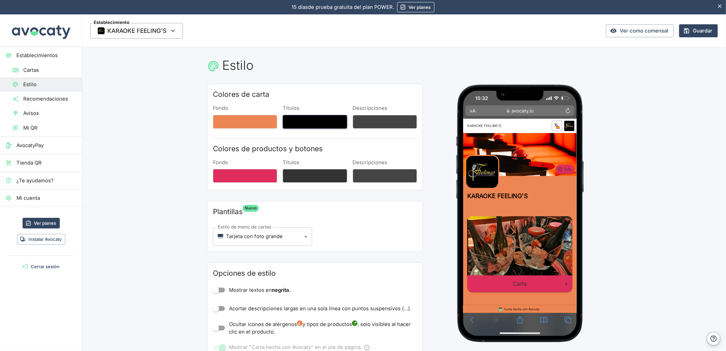
click at [318, 120] on button "Títulos" at bounding box center [315, 122] width 64 height 14
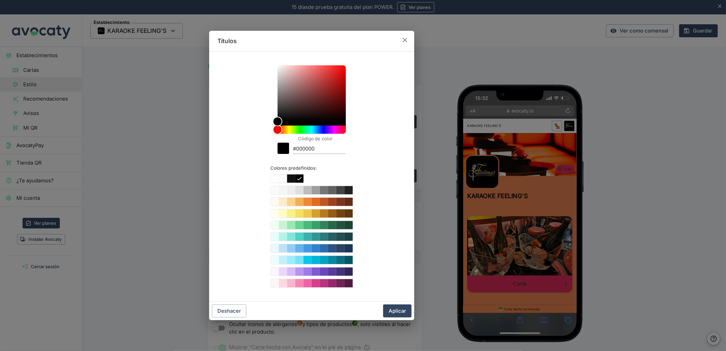
click at [296, 151] on input "#000000" at bounding box center [319, 149] width 53 height 9
paste input "DF2D5D"
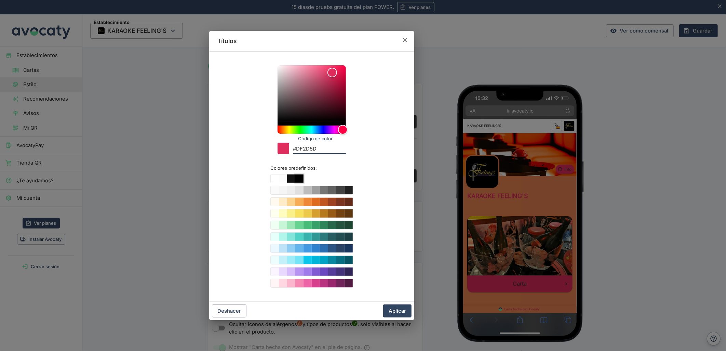
click at [298, 175] on button "Color #000000" at bounding box center [299, 178] width 8 height 8
type input "#000000"
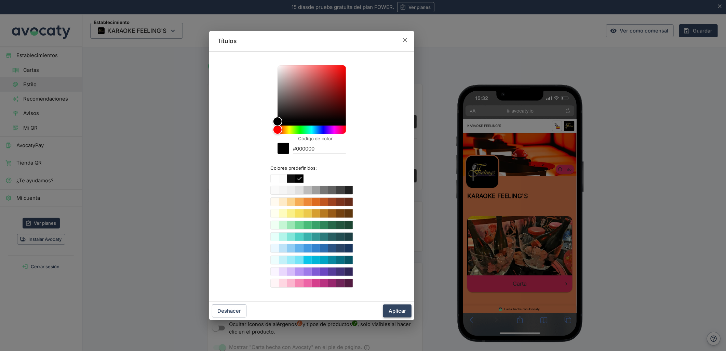
click at [395, 308] on button "Aplicar" at bounding box center [397, 310] width 28 height 13
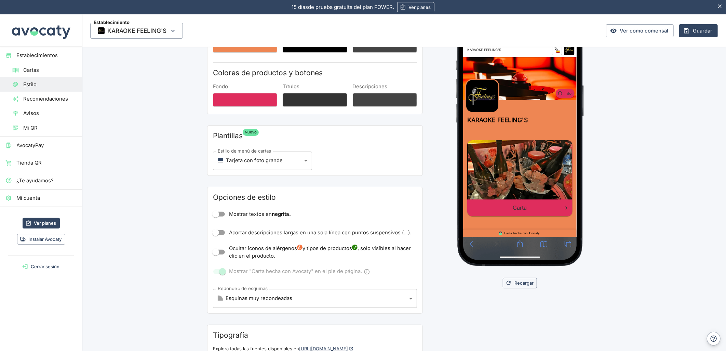
scroll to position [142, 0]
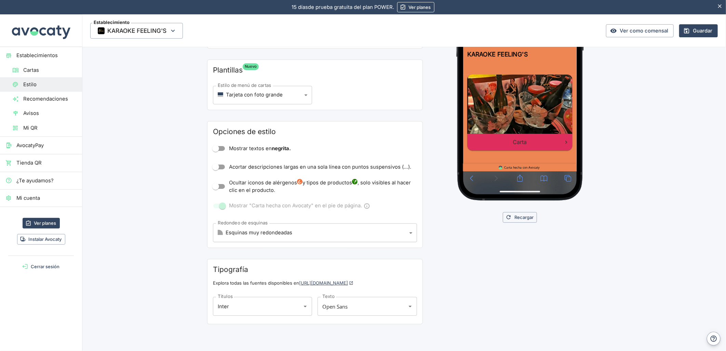
click at [307, 282] on link "[URL][DOMAIN_NAME]" at bounding box center [326, 282] width 54 height 5
drag, startPoint x: 202, startPoint y: 312, endPoint x: 175, endPoint y: 315, distance: 27.8
click at [175, 315] on main "Estilo Colores de carta Fondo Títulos Descripciones Colores de productos y boto…" at bounding box center [404, 128] width 644 height 446
click at [240, 323] on li "Charm" at bounding box center [260, 324] width 99 height 12
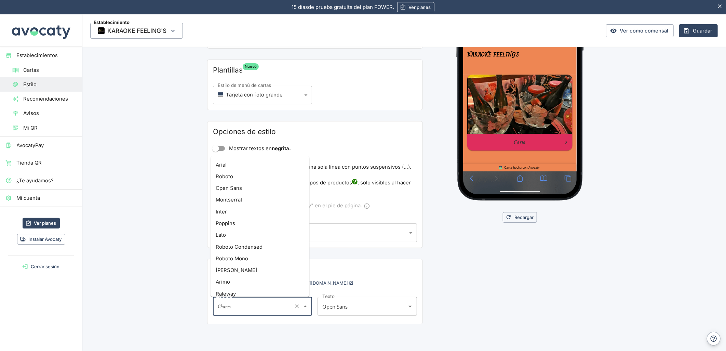
drag, startPoint x: 209, startPoint y: 311, endPoint x: 202, endPoint y: 312, distance: 7.0
click at [202, 312] on section "Colores de carta Fondo Títulos Descripciones Colores de productos y botones Fon…" at bounding box center [404, 138] width 410 height 392
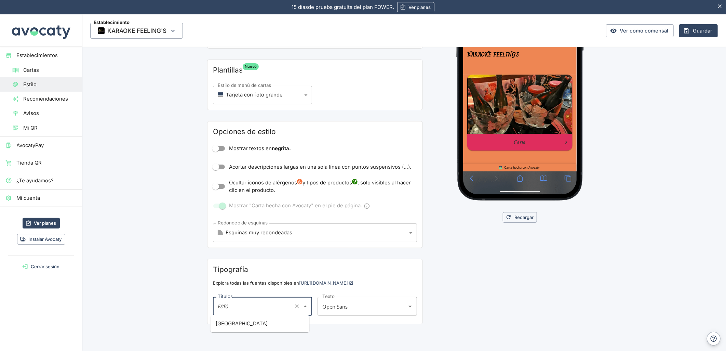
click at [220, 321] on li "[GEOGRAPHIC_DATA]" at bounding box center [260, 324] width 99 height 12
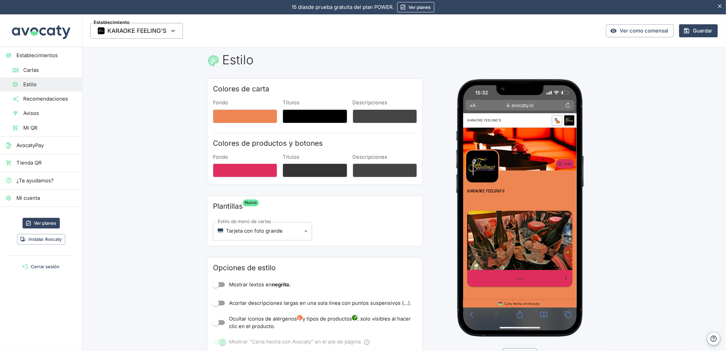
scroll to position [142, 0]
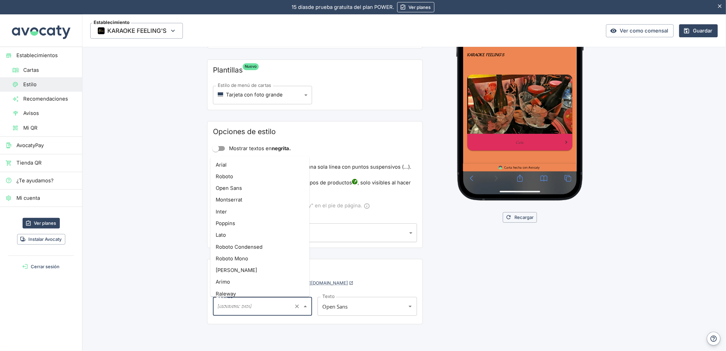
drag, startPoint x: 216, startPoint y: 310, endPoint x: 190, endPoint y: 308, distance: 26.0
click at [190, 308] on main "Estilo Colores de carta Fondo Títulos Descripciones Colores de productos y boto…" at bounding box center [404, 128] width 644 height 446
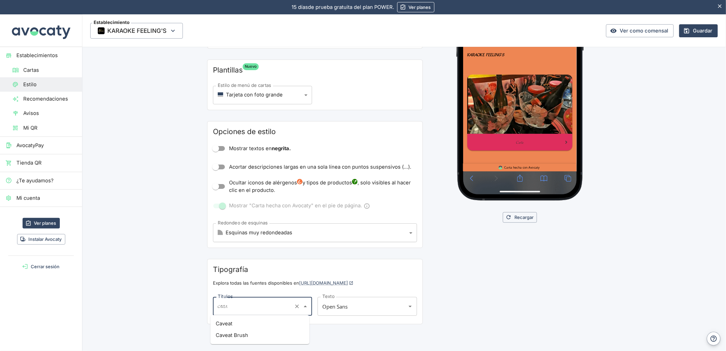
click at [231, 325] on li "Caveat" at bounding box center [260, 324] width 99 height 12
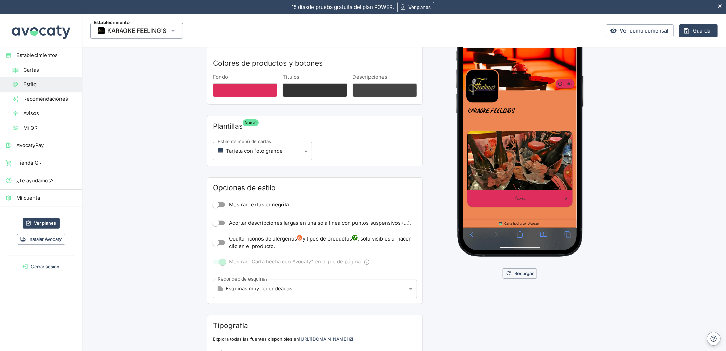
scroll to position [66, 0]
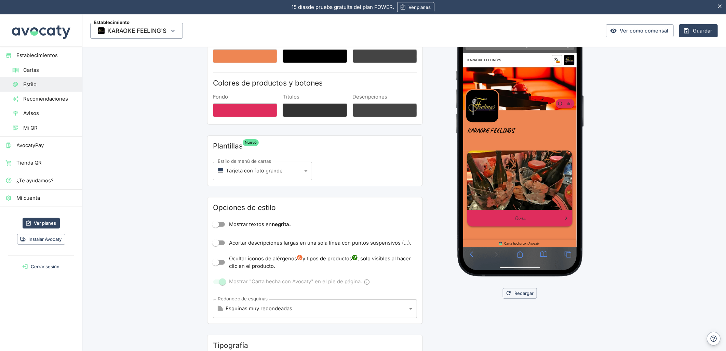
type input "Caveat"
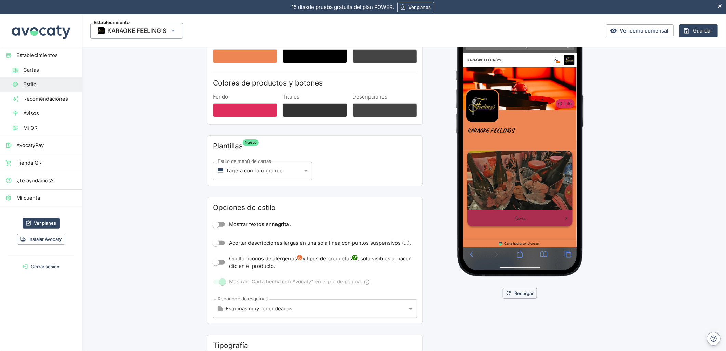
click at [541, 270] on div "Carta" at bounding box center [539, 272] width 116 height 9
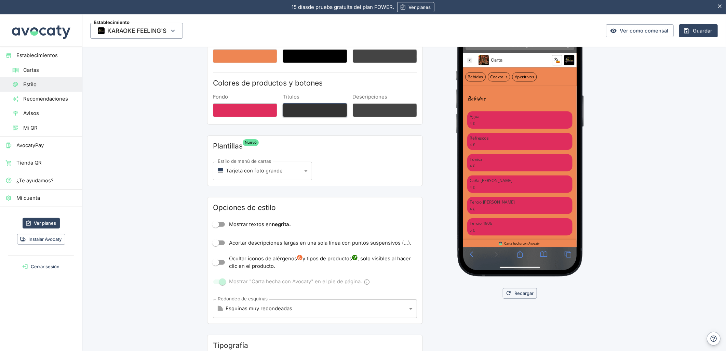
click at [303, 113] on button "Títulos" at bounding box center [315, 110] width 64 height 14
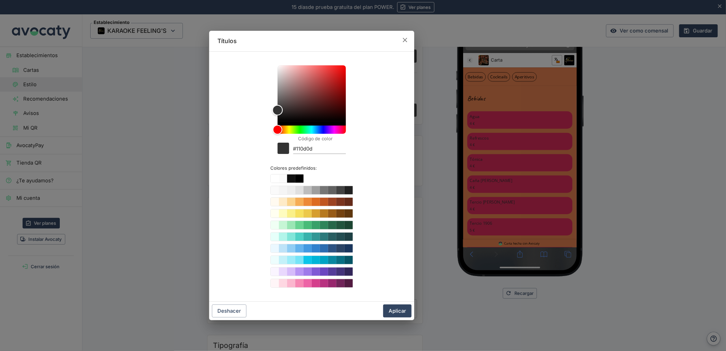
type input "#000000"
drag, startPoint x: 301, startPoint y: 113, endPoint x: 271, endPoint y: 132, distance: 34.9
click at [271, 132] on div "Código de color #000000 Colores predefinidos:" at bounding box center [311, 176] width 189 height 239
click at [404, 39] on icon "button" at bounding box center [405, 40] width 4 height 4
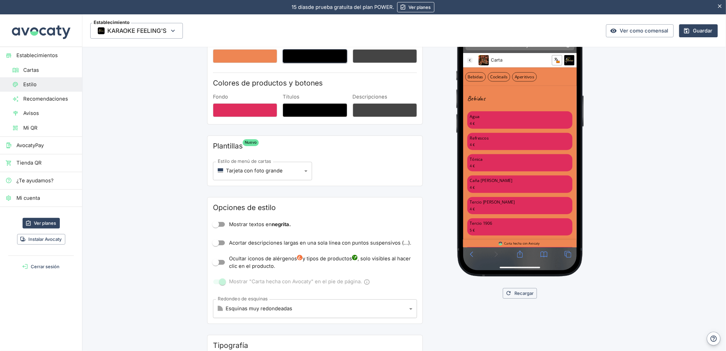
click at [293, 56] on button "Títulos" at bounding box center [315, 56] width 64 height 14
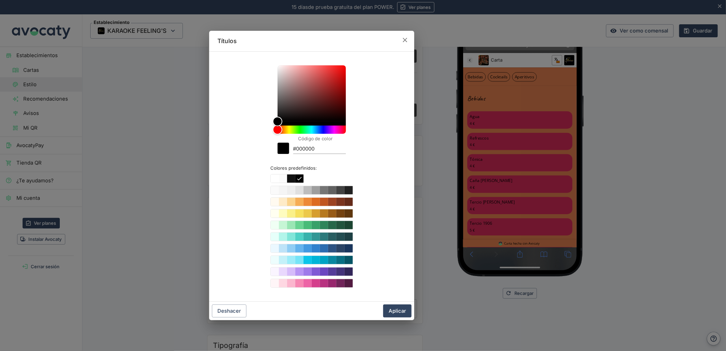
click at [298, 152] on input "#000000" at bounding box center [319, 149] width 53 height 9
click at [405, 43] on icon "button" at bounding box center [405, 40] width 8 height 8
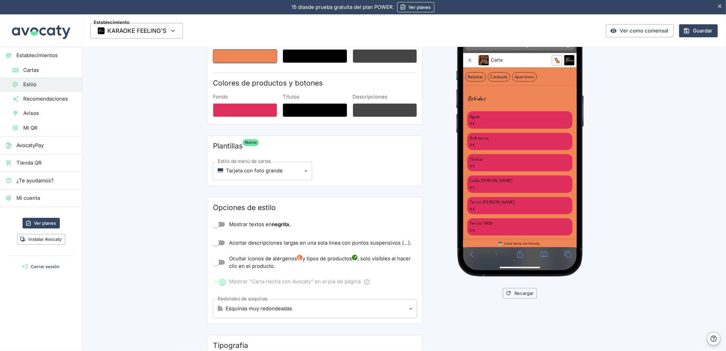
click at [243, 56] on button "Fondo" at bounding box center [245, 56] width 64 height 14
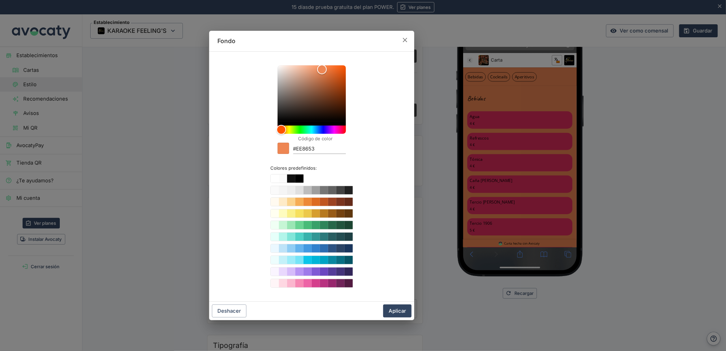
click at [306, 151] on input "#EE8653" at bounding box center [319, 149] width 53 height 9
click at [390, 303] on div "Deshacer Aplicar" at bounding box center [311, 311] width 205 height 18
click at [394, 310] on button "Aplicar" at bounding box center [397, 310] width 28 height 13
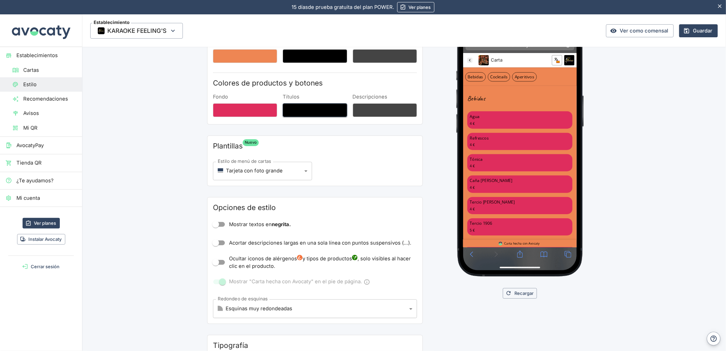
click at [313, 114] on button "Títulos" at bounding box center [315, 110] width 64 height 14
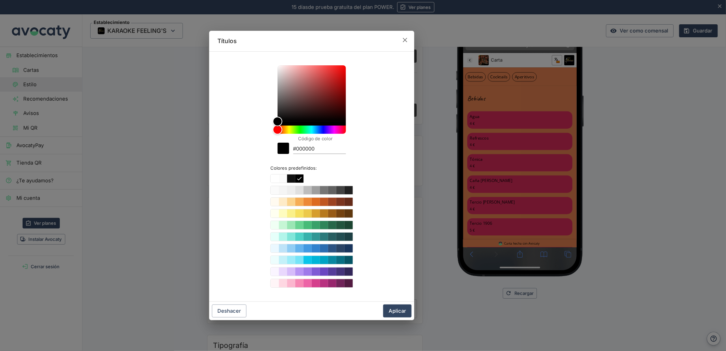
click at [306, 151] on input "#000000" at bounding box center [319, 149] width 53 height 9
paste input "EE8653"
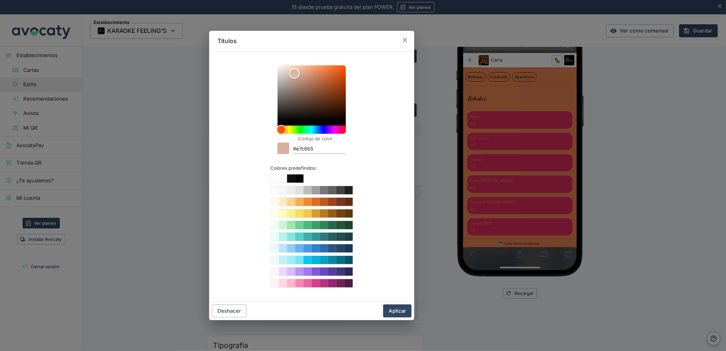
drag, startPoint x: 305, startPoint y: 75, endPoint x: 292, endPoint y: 69, distance: 14.2
click at [292, 69] on div "Color" at bounding box center [312, 93] width 68 height 56
type input "#ebcbbb"
click at [392, 310] on button "Aplicar" at bounding box center [397, 310] width 28 height 13
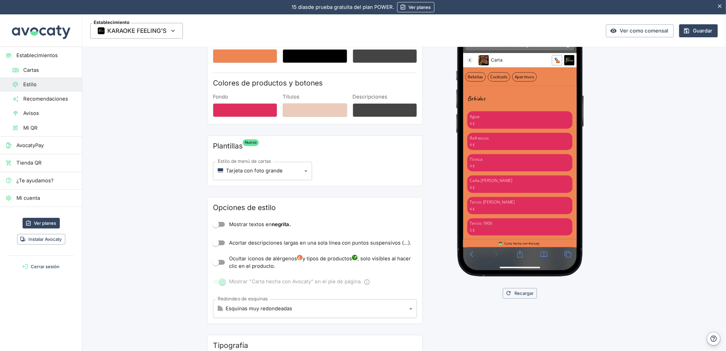
click at [660, 183] on main "Estilo Colores de carta Fondo Títulos Descripciones Colores de productos y boto…" at bounding box center [404, 204] width 644 height 446
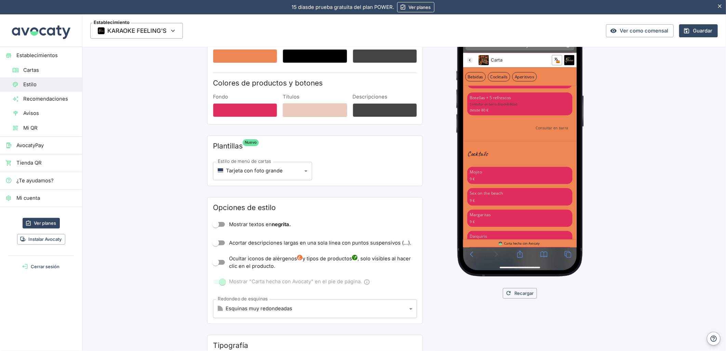
scroll to position [842, 0]
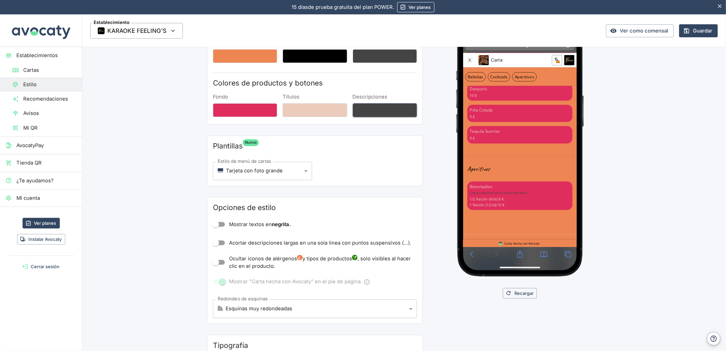
click at [389, 105] on button "Descripciones" at bounding box center [385, 110] width 64 height 14
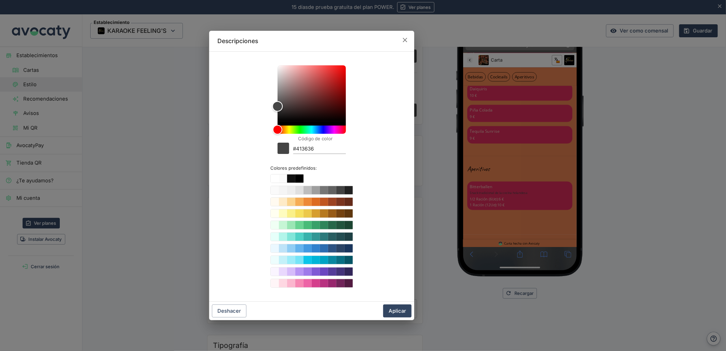
type input "#000000"
click at [278, 131] on div at bounding box center [312, 99] width 68 height 68
click at [398, 313] on button "Aplicar" at bounding box center [397, 310] width 28 height 13
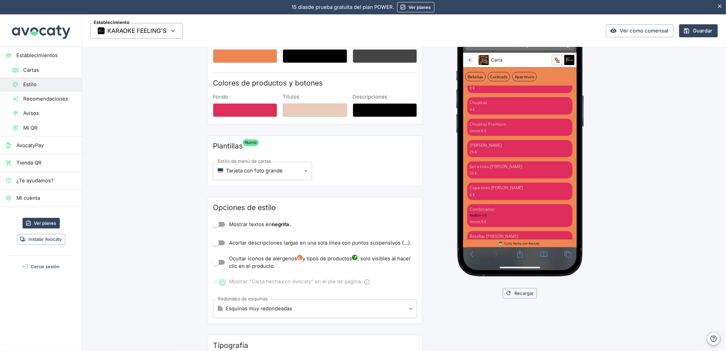
scroll to position [235, 0]
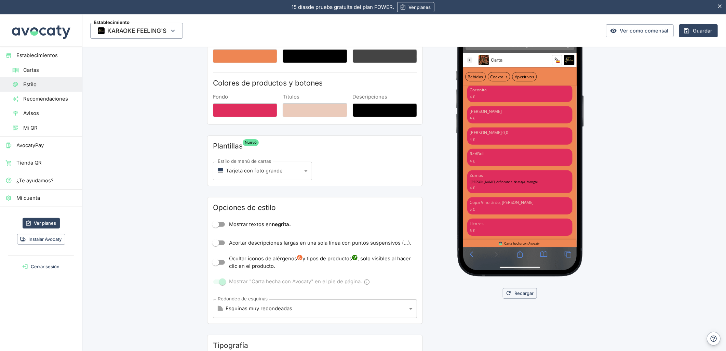
click at [477, 62] on link "KARAOKE FEELING'S" at bounding box center [472, 62] width 12 height 11
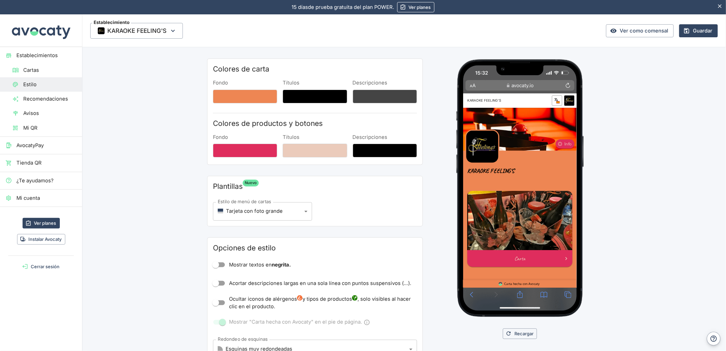
scroll to position [38, 0]
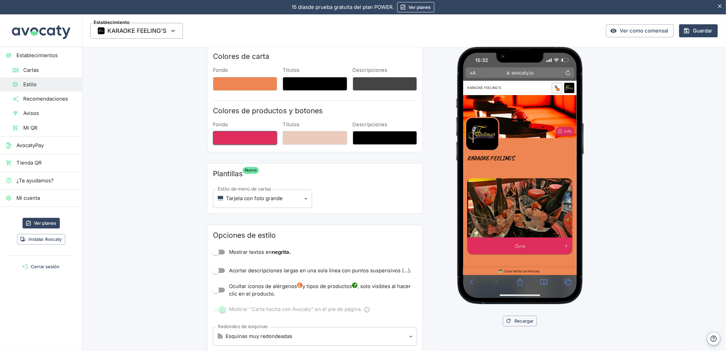
click at [233, 137] on button "Fondo" at bounding box center [245, 138] width 64 height 14
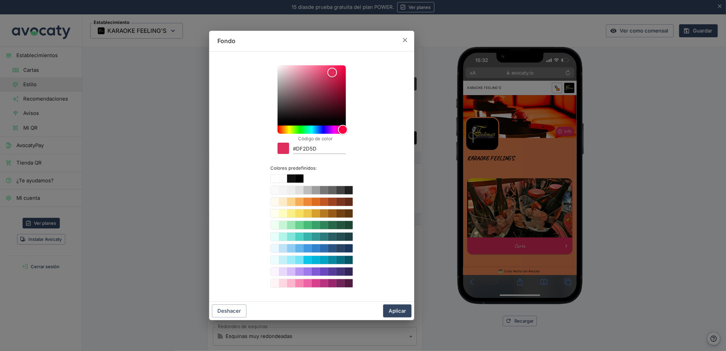
click at [300, 143] on div "Código de color #DF2D5D" at bounding box center [319, 146] width 53 height 15
click at [301, 148] on input "#DF2D5D" at bounding box center [319, 149] width 53 height 9
click at [391, 313] on button "Aplicar" at bounding box center [397, 310] width 28 height 13
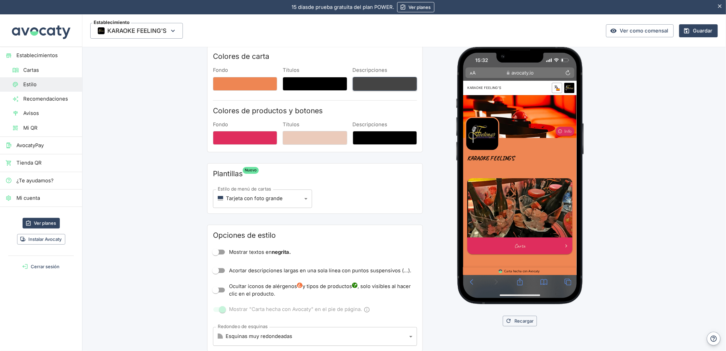
click at [376, 85] on button "Descripciones" at bounding box center [385, 84] width 64 height 14
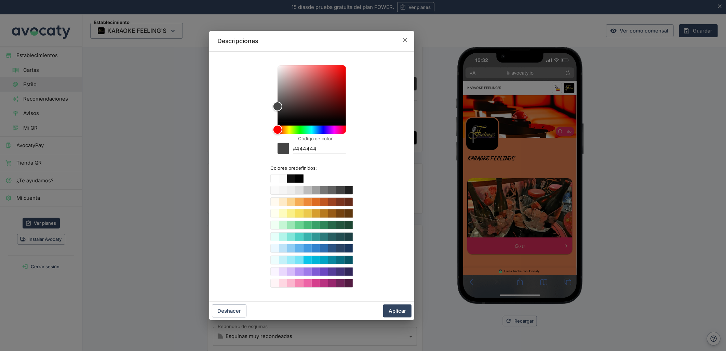
click at [310, 151] on input "#444444" at bounding box center [319, 149] width 53 height 9
paste input "DF2D5D"
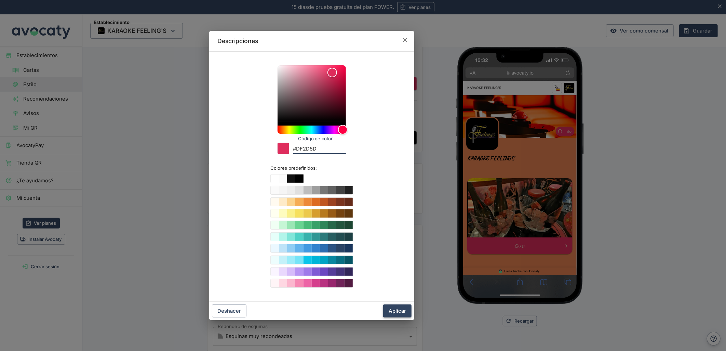
type input "#DF2D5D"
click at [394, 313] on button "Aplicar" at bounding box center [397, 310] width 28 height 13
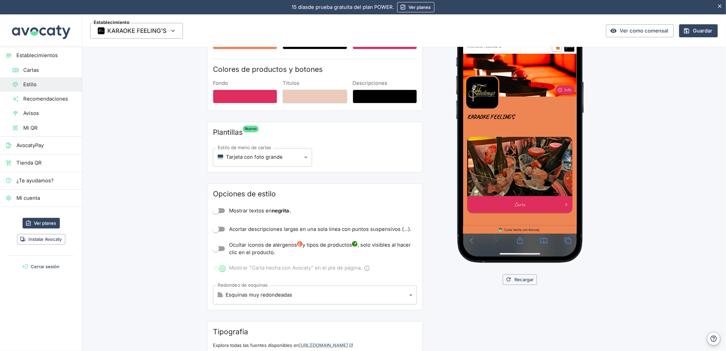
scroll to position [142, 0]
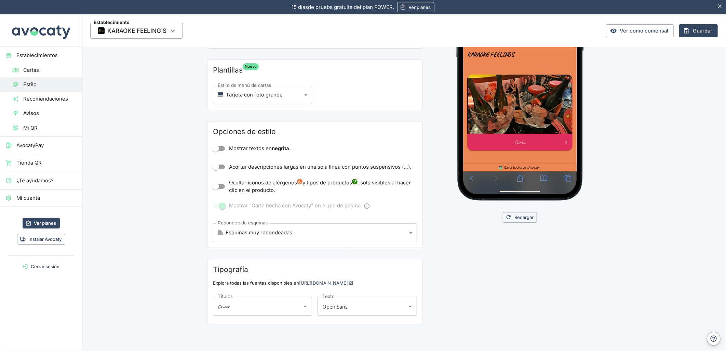
click at [238, 103] on body "15 días de prueba gratuita. 15 días de prueba gratuita del plan POWER. Ver plan…" at bounding box center [363, 175] width 726 height 351
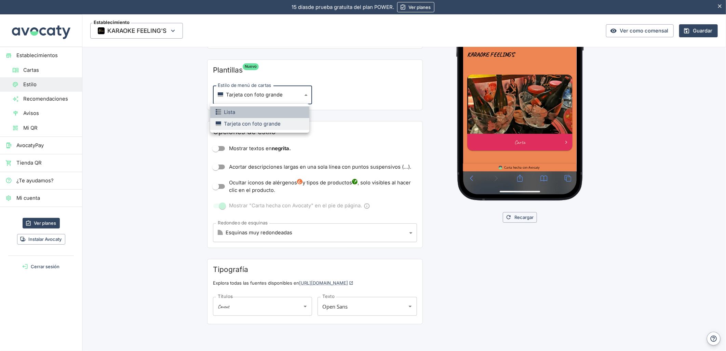
click at [233, 111] on div "Lista" at bounding box center [225, 112] width 19 height 8
type input "list"
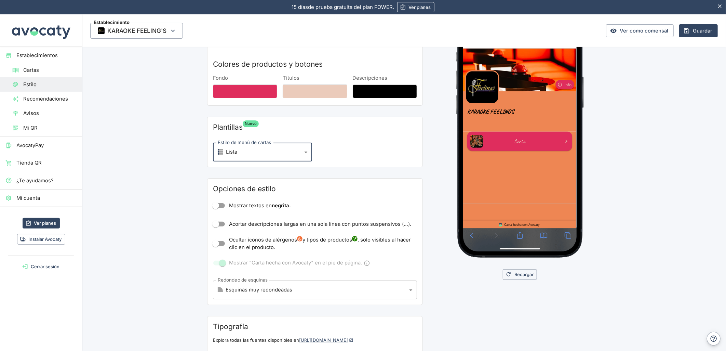
scroll to position [28, 0]
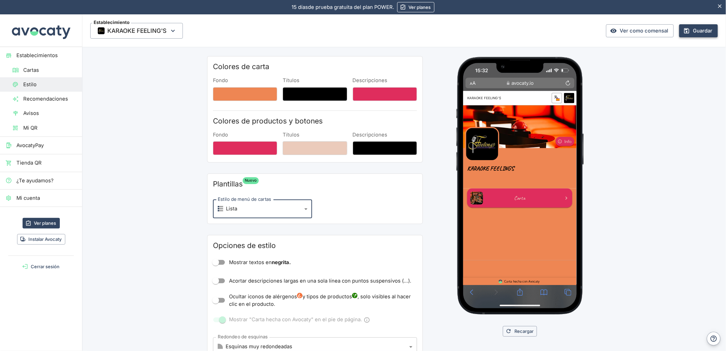
click at [695, 32] on button "Guardar" at bounding box center [698, 30] width 39 height 13
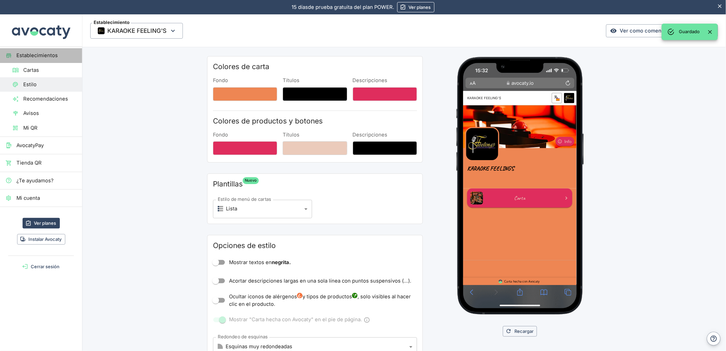
click at [31, 56] on span "Establecimientos" at bounding box center [46, 56] width 60 height 8
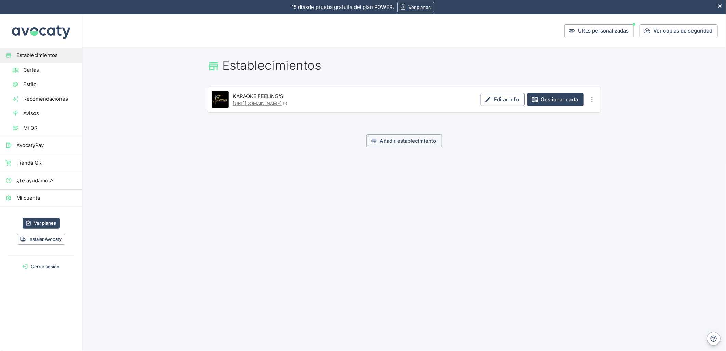
click at [497, 103] on link "Editar info" at bounding box center [503, 99] width 44 height 13
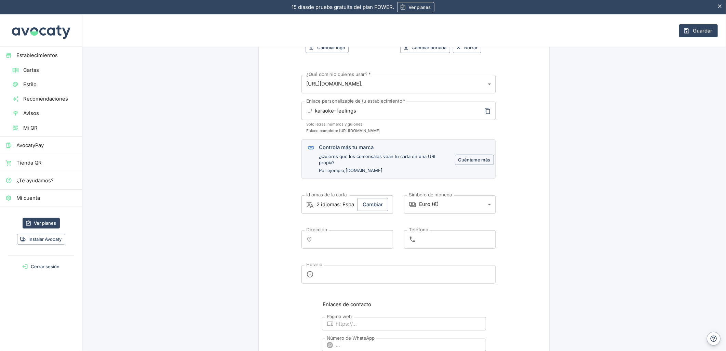
scroll to position [190, 0]
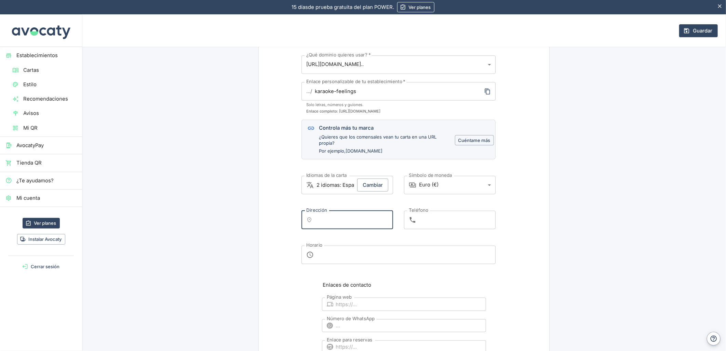
click at [334, 216] on input "Dirección" at bounding box center [353, 220] width 73 height 12
paste input "[URL][DOMAIN_NAME]"
type input "[URL][DOMAIN_NAME]"
click at [337, 217] on input "[URL][DOMAIN_NAME]" at bounding box center [348, 220] width 63 height 12
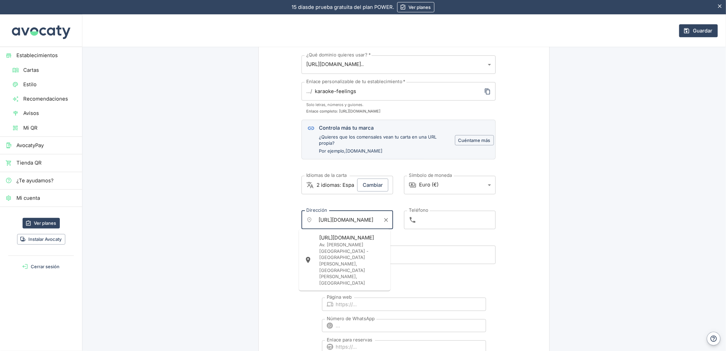
click at [337, 217] on input "[URL][DOMAIN_NAME]" at bounding box center [348, 220] width 63 height 12
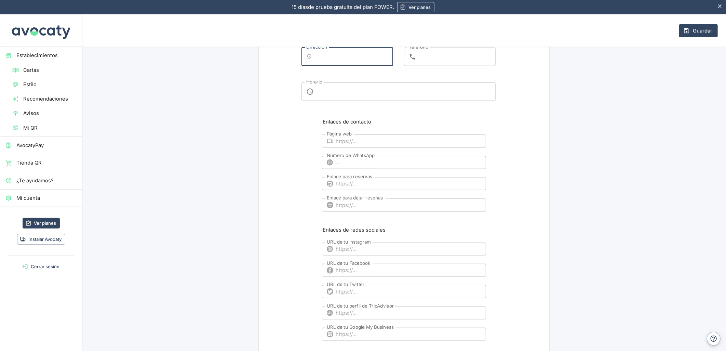
scroll to position [342, 0]
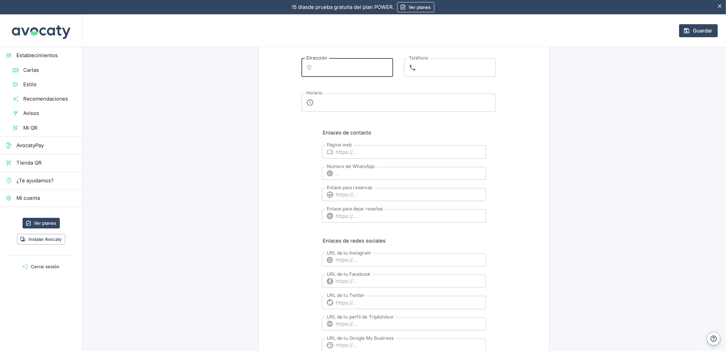
click at [353, 261] on input "URL de tu Instagram" at bounding box center [411, 259] width 150 height 13
paste input "[URL][DOMAIN_NAME]"
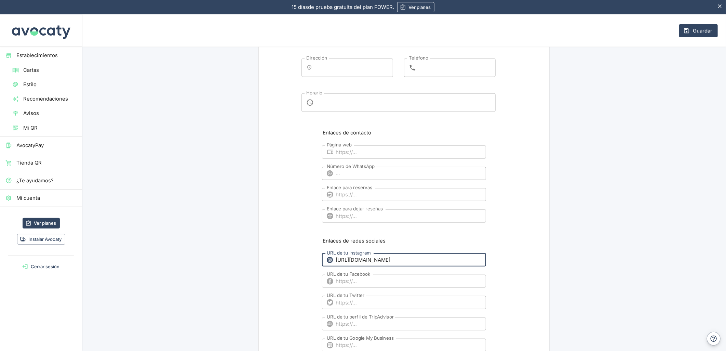
scroll to position [114, 0]
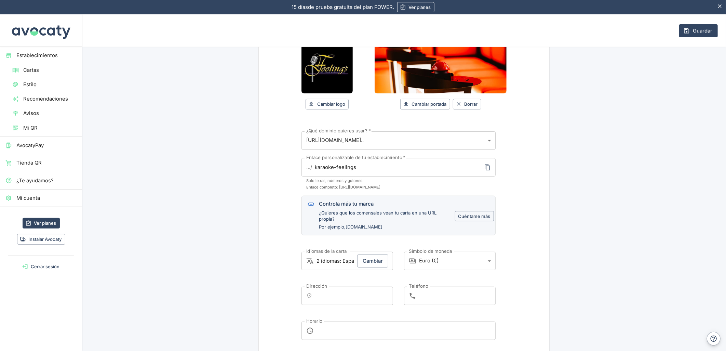
type input "[URL][DOMAIN_NAME]"
click at [321, 293] on input "Dirección" at bounding box center [353, 296] width 73 height 12
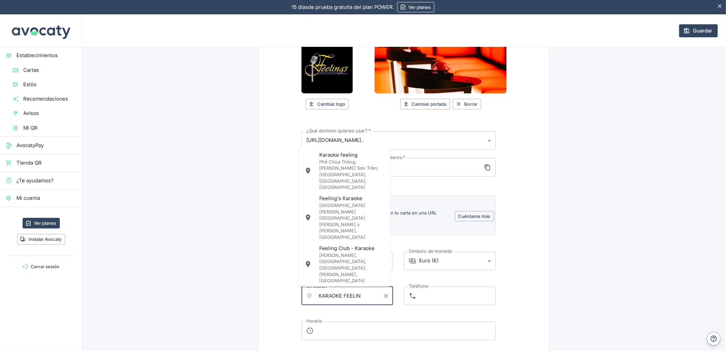
click at [361, 296] on input "KARAOKE FEELIN" at bounding box center [348, 296] width 63 height 12
paste input "[GEOGRAPHIC_DATA] y CC Gran Alacant"
click at [361, 296] on input "KARAOKE [GEOGRAPHIC_DATA] y CC [GEOGRAPHIC_DATA]" at bounding box center [348, 296] width 63 height 12
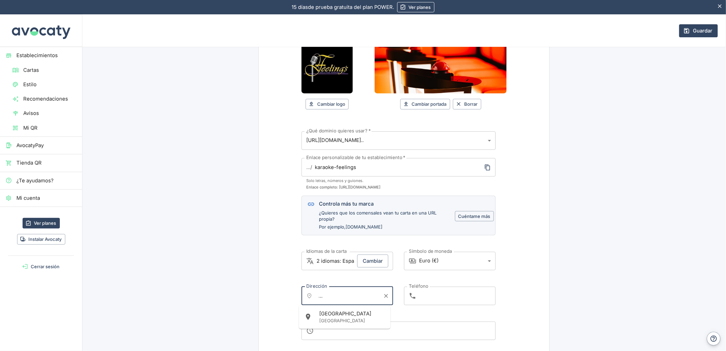
click at [361, 296] on input "KARAOKE [GEOGRAPHIC_DATA] y CC [GEOGRAPHIC_DATA]" at bounding box center [348, 296] width 63 height 12
paste input "text"
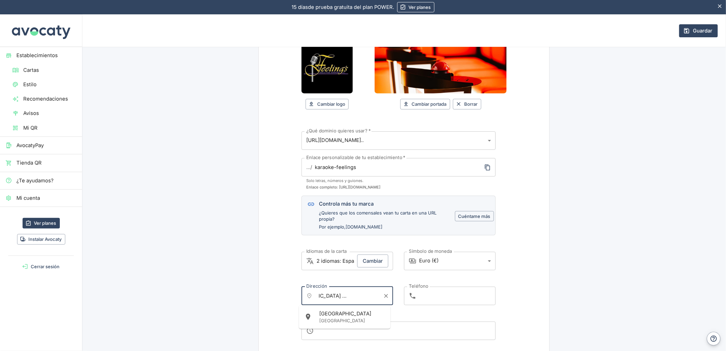
type input "[GEOGRAPHIC_DATA] y CC Gran Alacant"
click at [433, 313] on div "¿Qué dominio quieres usar?   * [URL][DOMAIN_NAME].. carta ¿Qué dominio quieres …" at bounding box center [404, 235] width 205 height 209
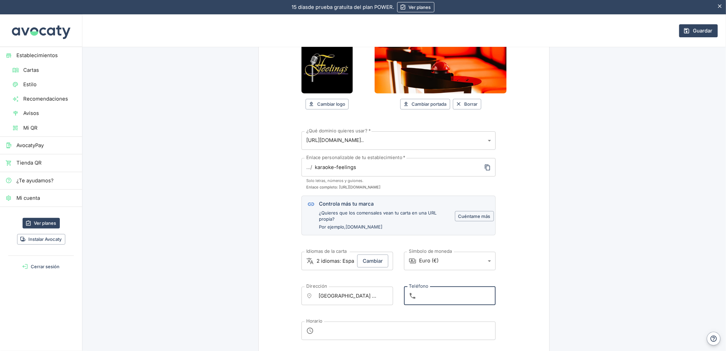
click at [424, 291] on input "Teléfono" at bounding box center [457, 295] width 77 height 18
drag, startPoint x: 404, startPoint y: 297, endPoint x: 427, endPoint y: 299, distance: 23.6
click at [404, 297] on div "​ Teléfono" at bounding box center [450, 295] width 92 height 18
click at [427, 299] on input "Teléfono" at bounding box center [457, 295] width 77 height 18
paste input "629 06 70 66"
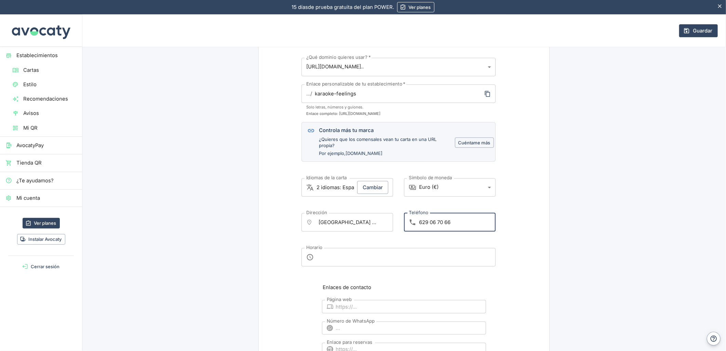
scroll to position [190, 0]
type input "629 06 70 66"
click at [339, 251] on textarea "Horario" at bounding box center [404, 254] width 174 height 7
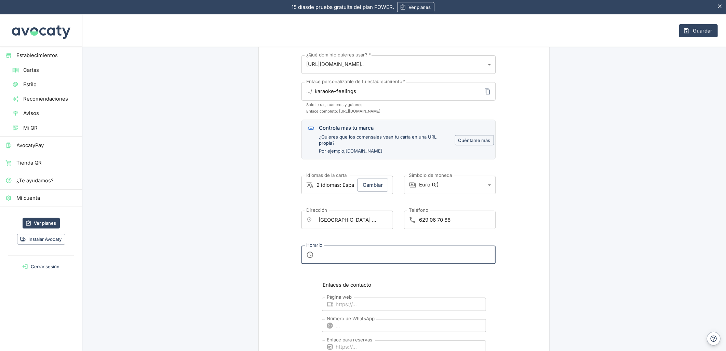
paste textarea "629 06 70 66"
type textarea "629 06 70 66"
click at [324, 254] on textarea "Horario" at bounding box center [404, 254] width 174 height 7
paste textarea "[DATE] 19:00–3:30 [DATE] 19:00–3:30 [DATE] 19:00–3:30 [DATE] 19:00–3:30 [DATE] …"
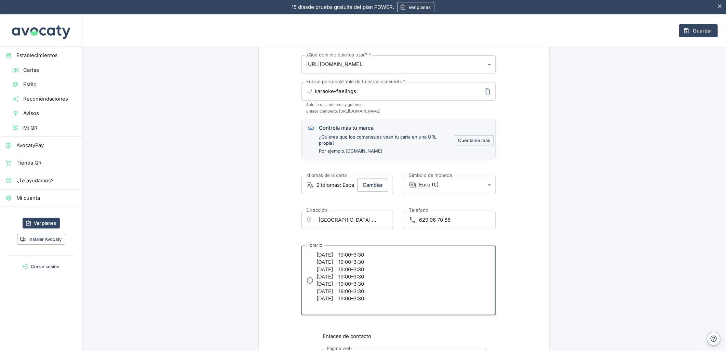
drag, startPoint x: 366, startPoint y: 300, endPoint x: 310, endPoint y: 278, distance: 60.4
click at [310, 278] on div "​ [DATE] 19:00–3:30 [DATE] 19:00–3:30 [DATE] 19:00–3:30 [DATE] 19:00–3:30 [DATE…" at bounding box center [399, 280] width 194 height 70
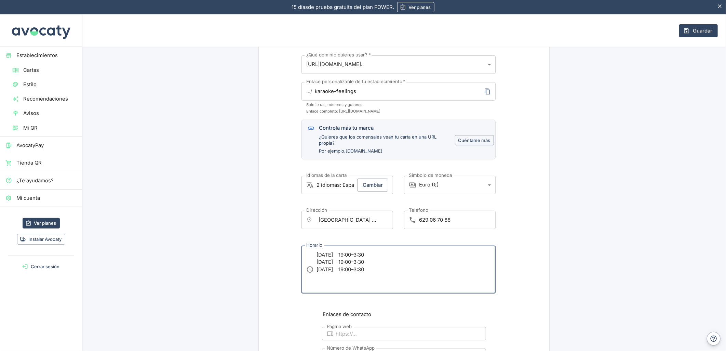
click at [317, 257] on textarea "[DATE] 19:00–3:30 [DATE] 19:00–3:30 [DATE] 19:00–3:30" at bounding box center [404, 269] width 174 height 37
paste textarea "[DATE] 19:00–3:30 [DATE] 19:00–3:30 [DATE] 19:00–3:30 [DATE] 19:00–3:30"
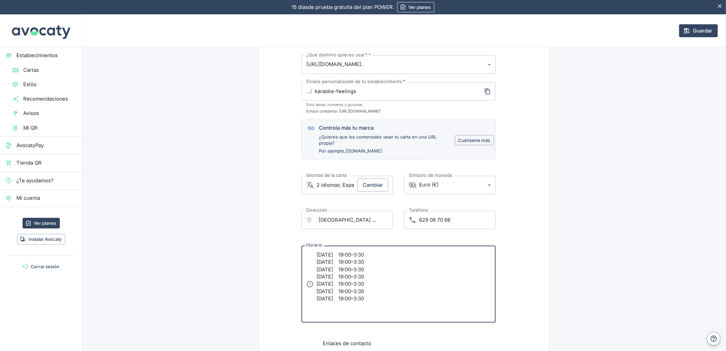
click at [336, 254] on textarea "[DATE] 19:00–3:30 [DATE] 19:00–3:30 [DATE] 19:00–3:30 [DATE] 19:00–3:30 [DATE] …" at bounding box center [404, 284] width 174 height 66
click at [337, 262] on textarea "[DATE] 19:00–3:30 [DATE] 19:00–3:30 [DATE] 19:00–3:30 [DATE] 19:00–3:30 [DATE] …" at bounding box center [404, 284] width 174 height 66
click at [335, 279] on textarea "[DATE] 19:00–3:30 [DATE] 19:00–3:30 [DATE] 19:00–3:30 [DATE] 19:00–3:30 [DATE] …" at bounding box center [404, 284] width 174 height 66
click at [348, 262] on textarea "[DATE] 19:00–3:30 [DATE] 19:00–3:30 [DATE] 19:00–3:30 [DATE] 19:00–3:30 [DATE] …" at bounding box center [404, 284] width 174 height 66
click at [348, 255] on textarea "[DATE] 19:00–3:30 [DATE] 19:00–3:30 [DATE] 19:00–3:30 [DATE] 19:00–3:30 [DATE] …" at bounding box center [404, 284] width 174 height 66
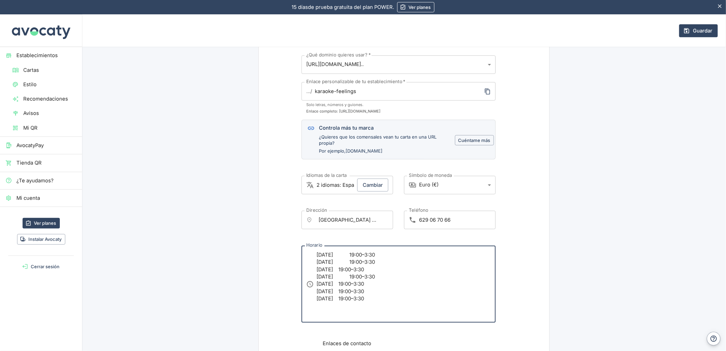
click at [333, 285] on textarea "[DATE] 19:00–3:30 [DATE] 19:00–3:30 [DATE] 19:00–3:30 [DATE] 19:00–3:30 [DATE] …" at bounding box center [404, 284] width 174 height 66
click at [337, 292] on textarea "[DATE] 19:00–3:30 [DATE] 19:00–3:30 [DATE] 19:00–3:30 [DATE] 19:00–3:30 [DATE] …" at bounding box center [404, 284] width 174 height 66
click at [337, 299] on textarea "[DATE] 19:00–3:30 [DATE] 19:00–3:30 [DATE] 19:00–3:30 [DATE] 19:00–3:30 [DATE] …" at bounding box center [404, 284] width 174 height 66
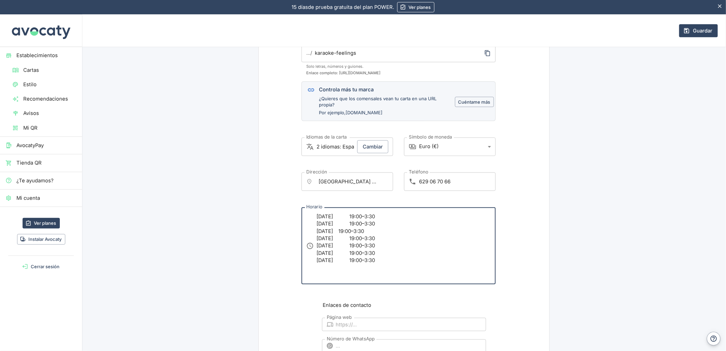
scroll to position [342, 0]
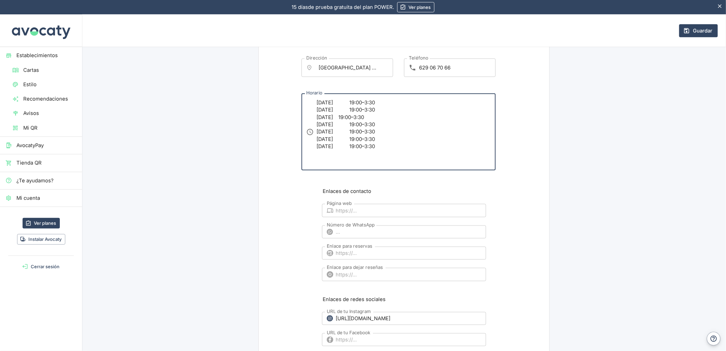
type textarea "[DATE] 19:00–3:30 [DATE] 19:00–3:30 [DATE] 19:00–3:30 [DATE] 19:00–3:30 [DATE] …"
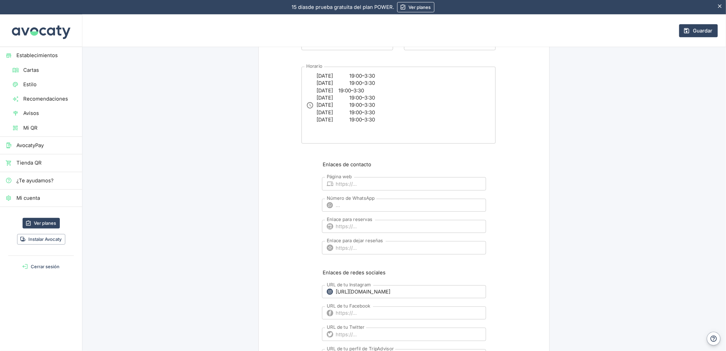
scroll to position [380, 0]
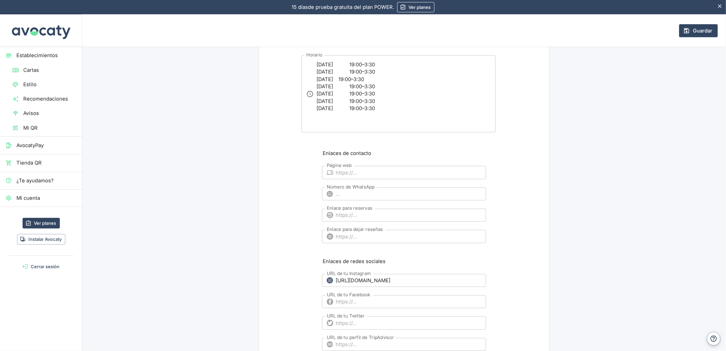
click at [359, 238] on input "Enlace para dejar reseñas" at bounding box center [411, 236] width 150 height 13
paste input "[URL][DOMAIN_NAME]"
type input "[URL][DOMAIN_NAME]"
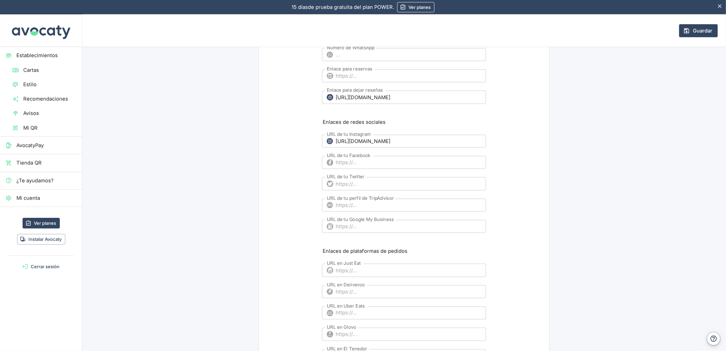
scroll to position [532, 0]
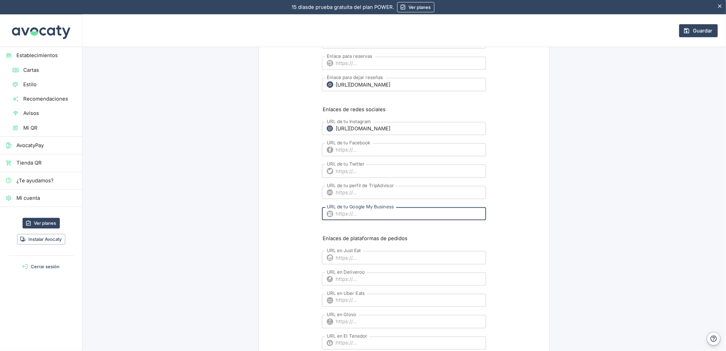
click at [344, 213] on input "URL de tu Google My Business" at bounding box center [411, 213] width 150 height 13
paste input "[URL][DOMAIN_NAME]"
type input "[URL][DOMAIN_NAME]"
click at [344, 213] on input "[URL][DOMAIN_NAME]" at bounding box center [411, 213] width 150 height 13
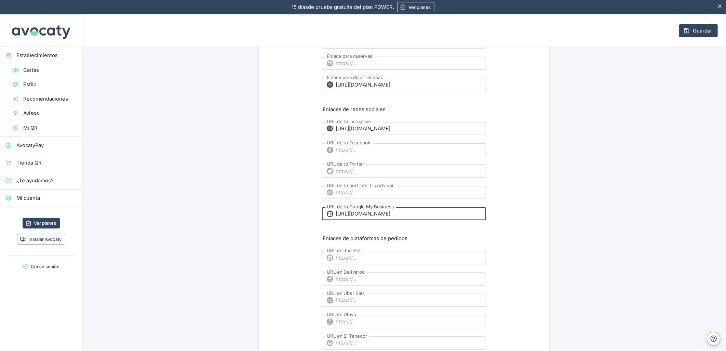
click at [344, 213] on input "[URL][DOMAIN_NAME]" at bounding box center [411, 213] width 150 height 13
click at [354, 210] on input "URL de tu Google My Business" at bounding box center [411, 213] width 150 height 13
paste input "[URL][DOMAIN_NAME]"
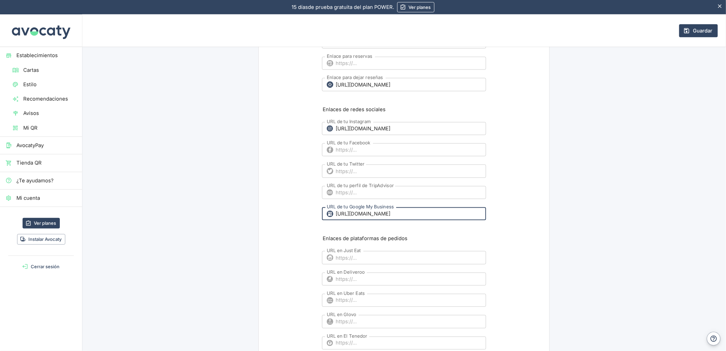
type input "[URL][DOMAIN_NAME]"
click at [359, 147] on input "URL de tu Facebook" at bounding box center [411, 149] width 150 height 13
paste input "[URL][DOMAIN_NAME]"
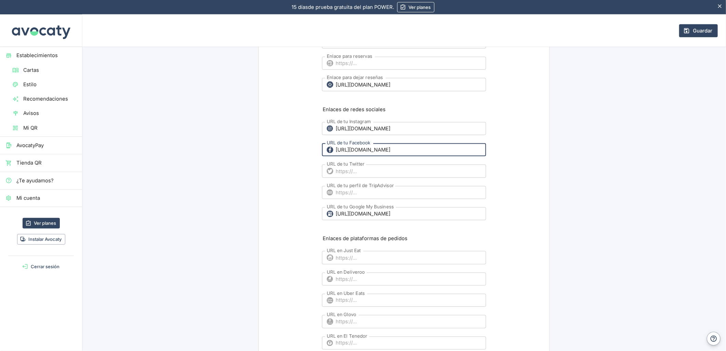
type input "[URL][DOMAIN_NAME]"
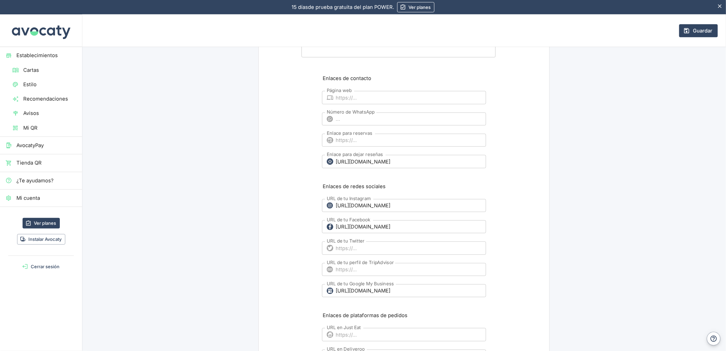
scroll to position [304, 0]
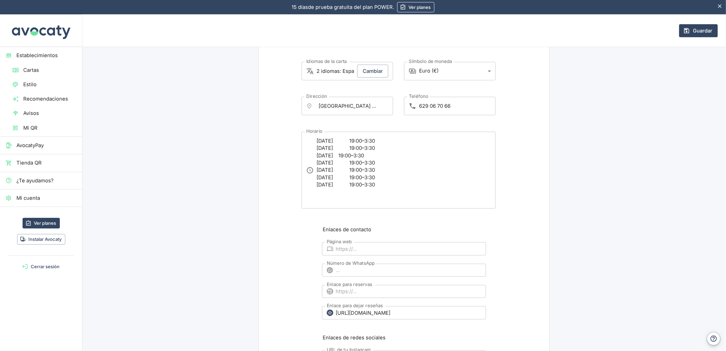
click at [689, 28] on button "Guardar" at bounding box center [698, 30] width 39 height 13
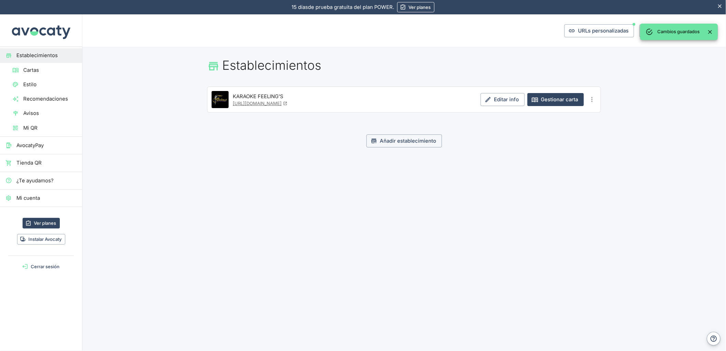
click at [288, 103] on link "[URL][DOMAIN_NAME]" at bounding box center [260, 103] width 55 height 5
